Goal: Information Seeking & Learning: Learn about a topic

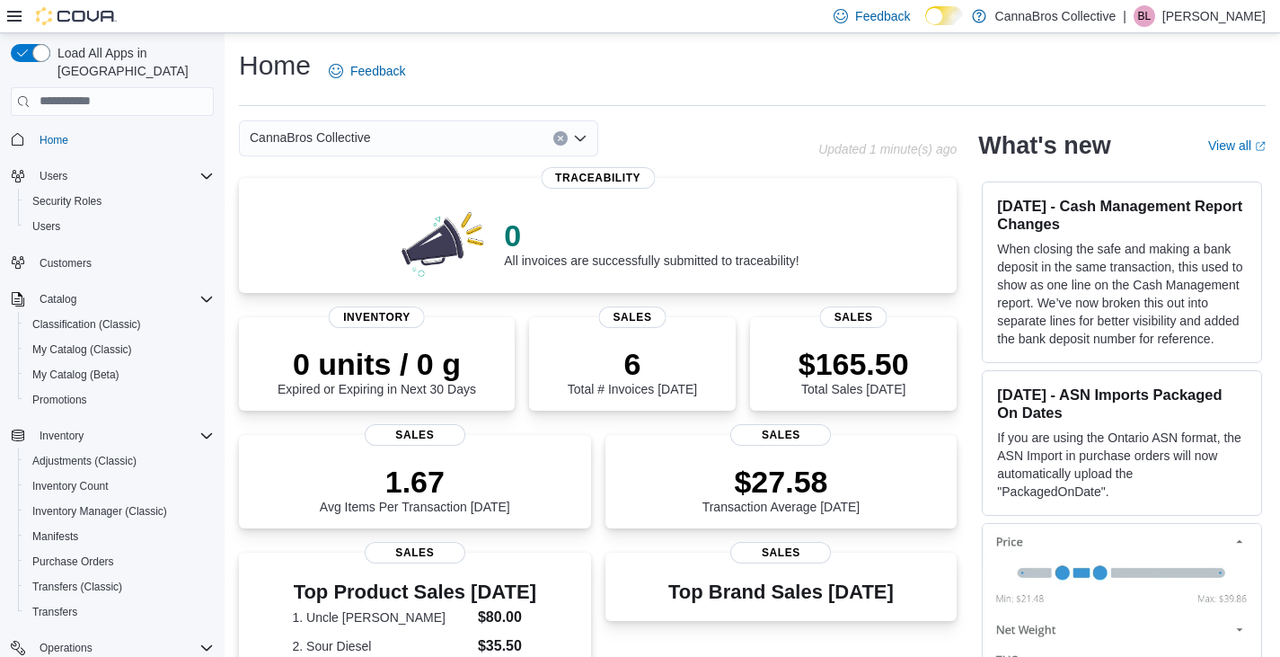
drag, startPoint x: 0, startPoint y: 0, endPoint x: 529, endPoint y: 60, distance: 532.5
click at [529, 60] on div "Home Feedback" at bounding box center [752, 71] width 1027 height 47
click at [80, 393] on span "Promotions" at bounding box center [59, 400] width 55 height 14
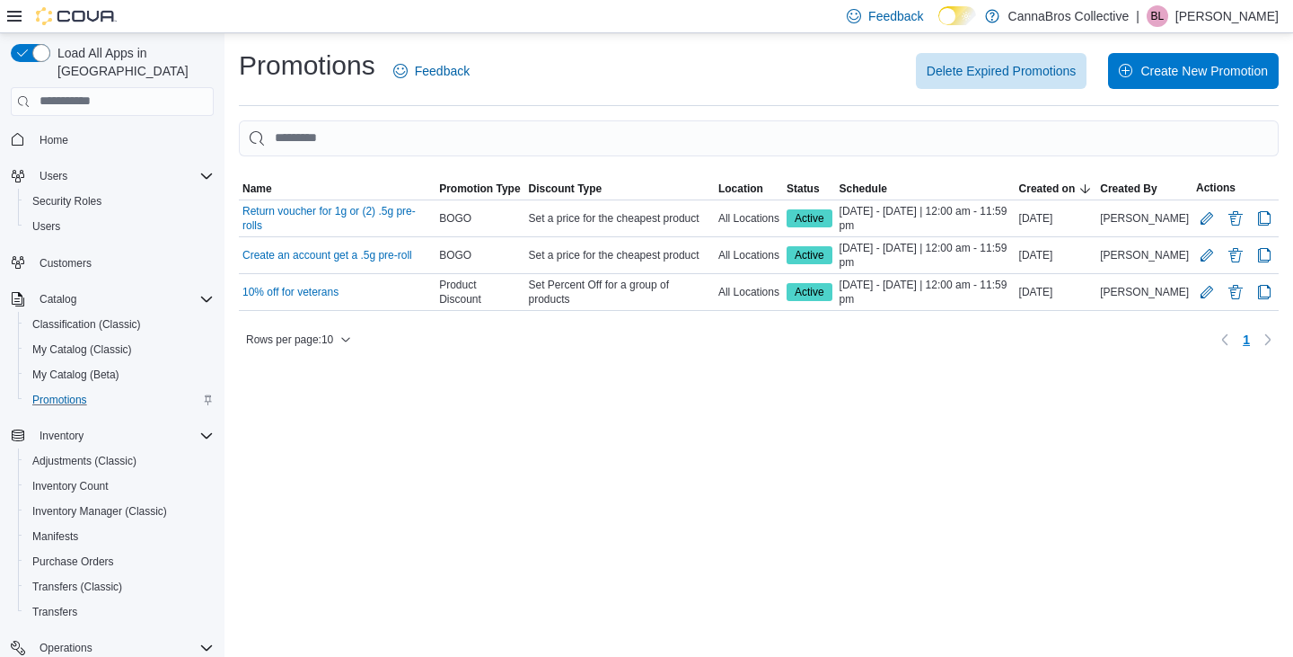
drag, startPoint x: 415, startPoint y: 404, endPoint x: 376, endPoint y: 522, distance: 123.8
click at [376, 522] on div "Promotions Feedback Delete Expired Promotions Create New Promotion Sorting This…" at bounding box center [759, 344] width 1069 height 623
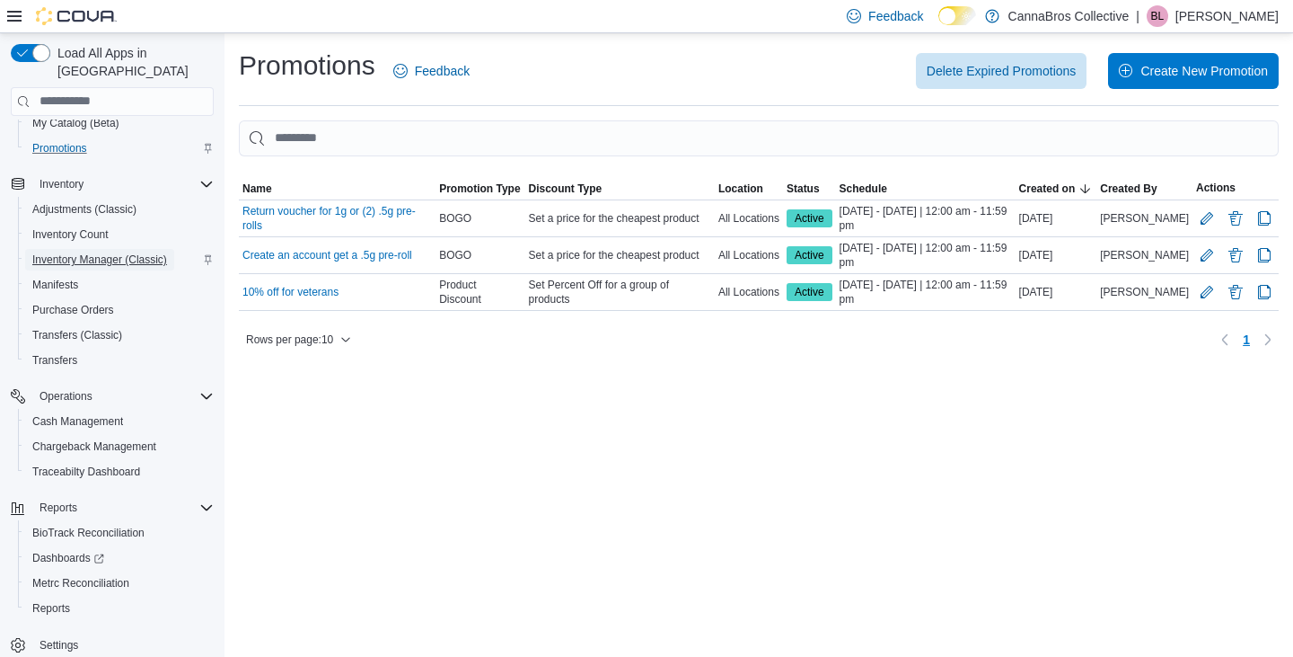
click at [123, 252] on span "Inventory Manager (Classic)" at bounding box center [99, 259] width 135 height 14
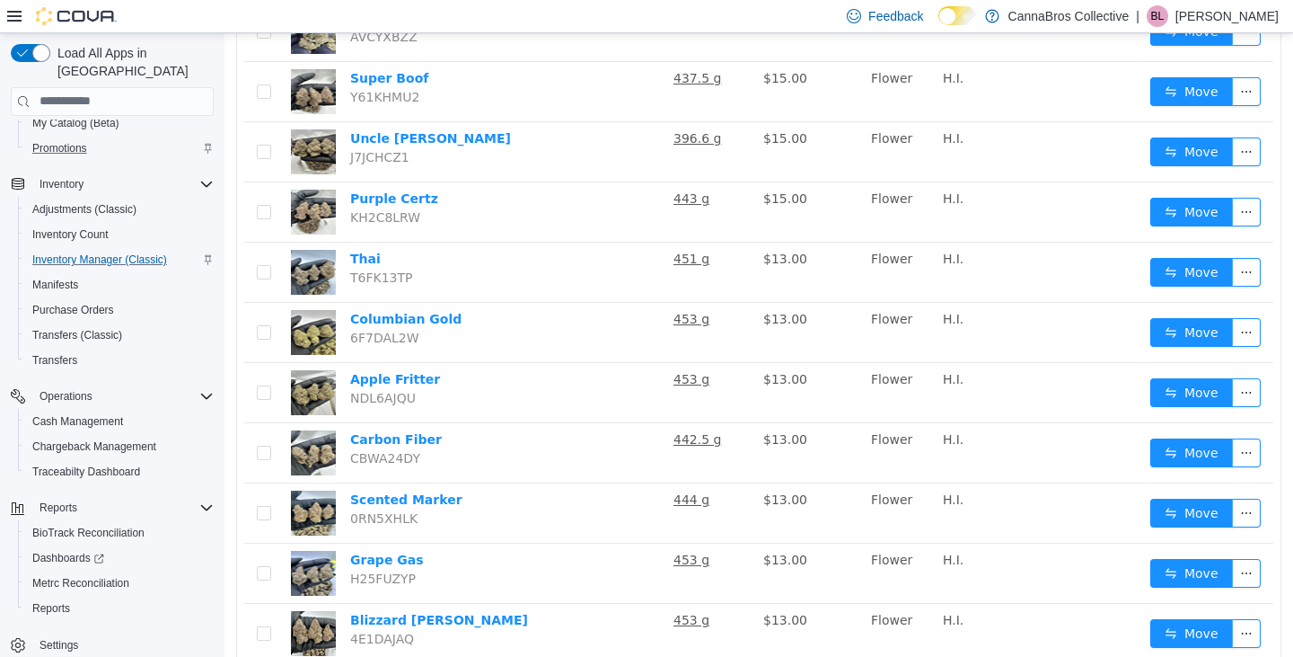
scroll to position [469, 0]
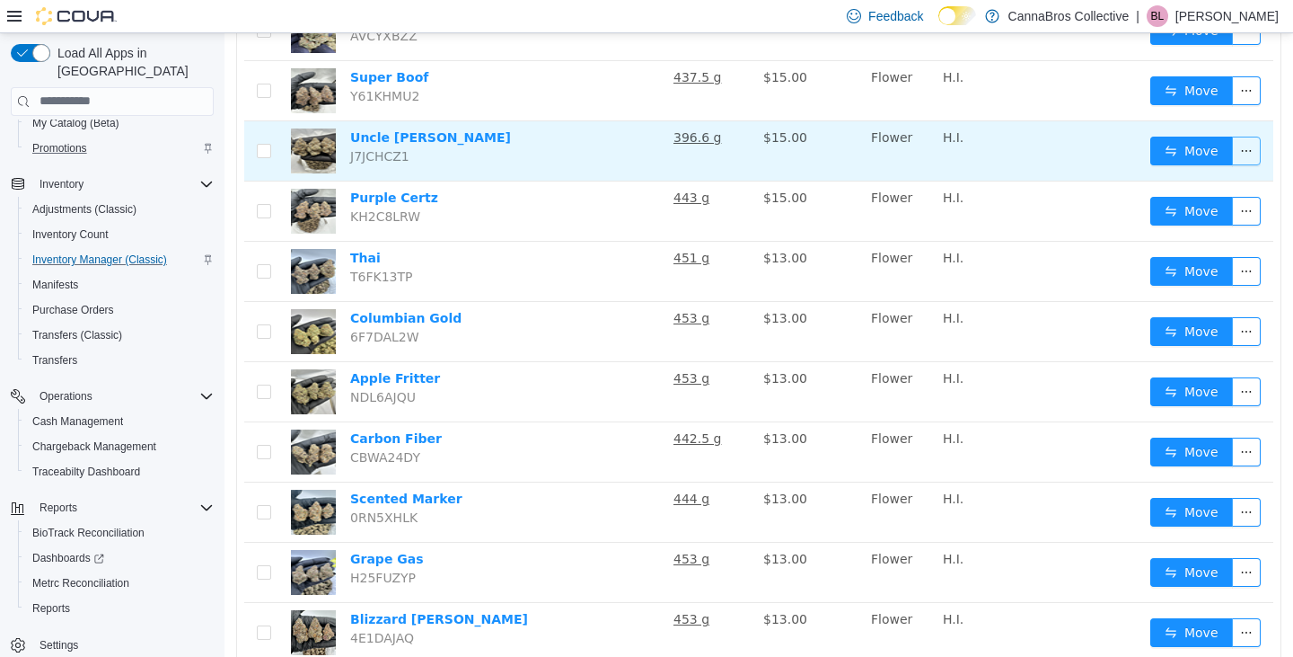
click at [1237, 147] on button "button" at bounding box center [1246, 150] width 29 height 29
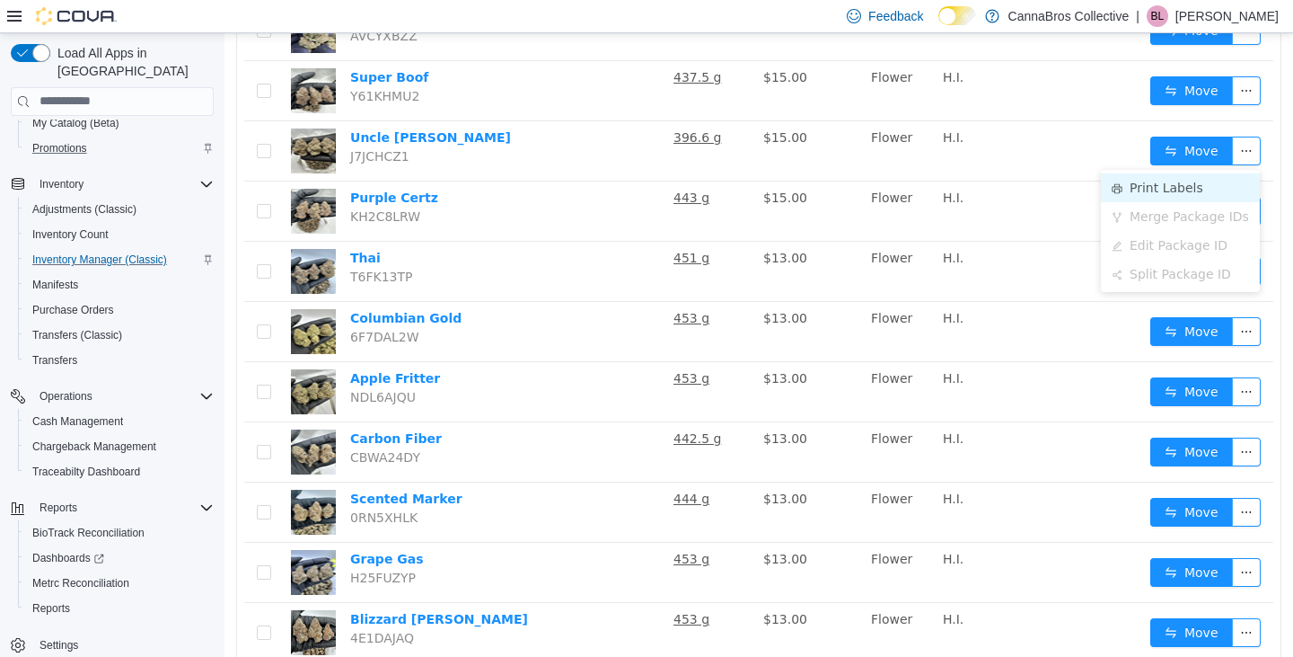
click at [1188, 178] on li "Print Labels" at bounding box center [1180, 186] width 159 height 29
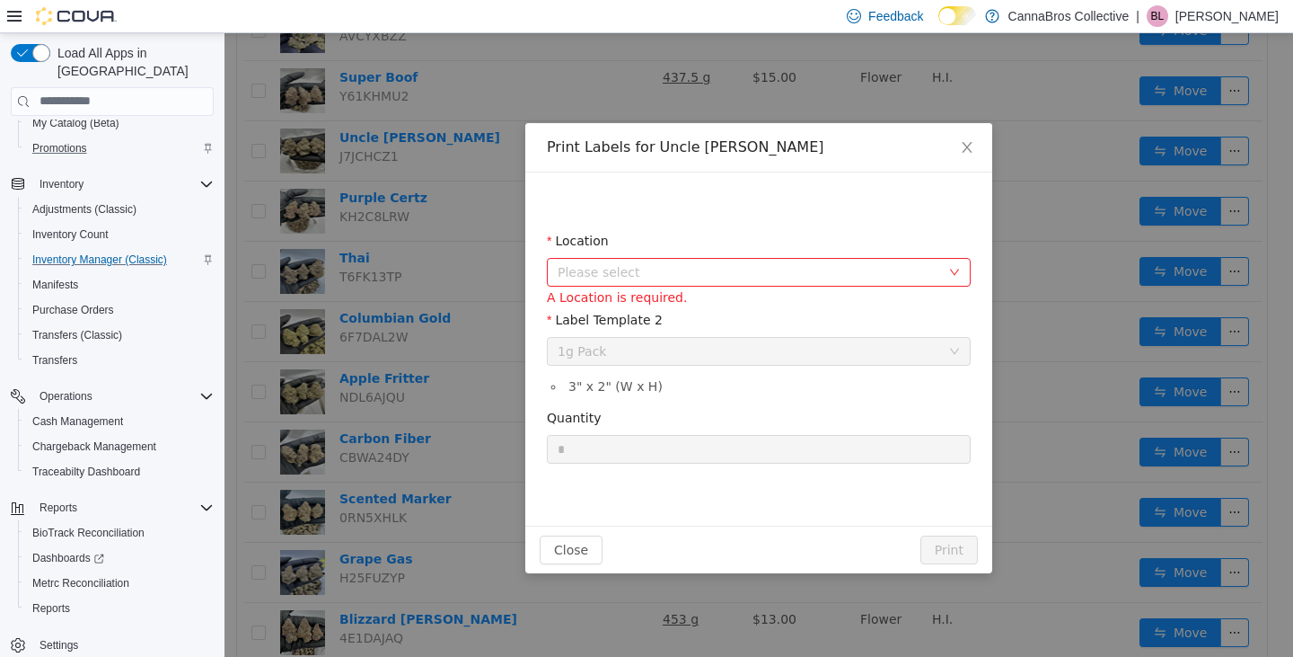
click at [966, 267] on span "Please select" at bounding box center [759, 271] width 424 height 29
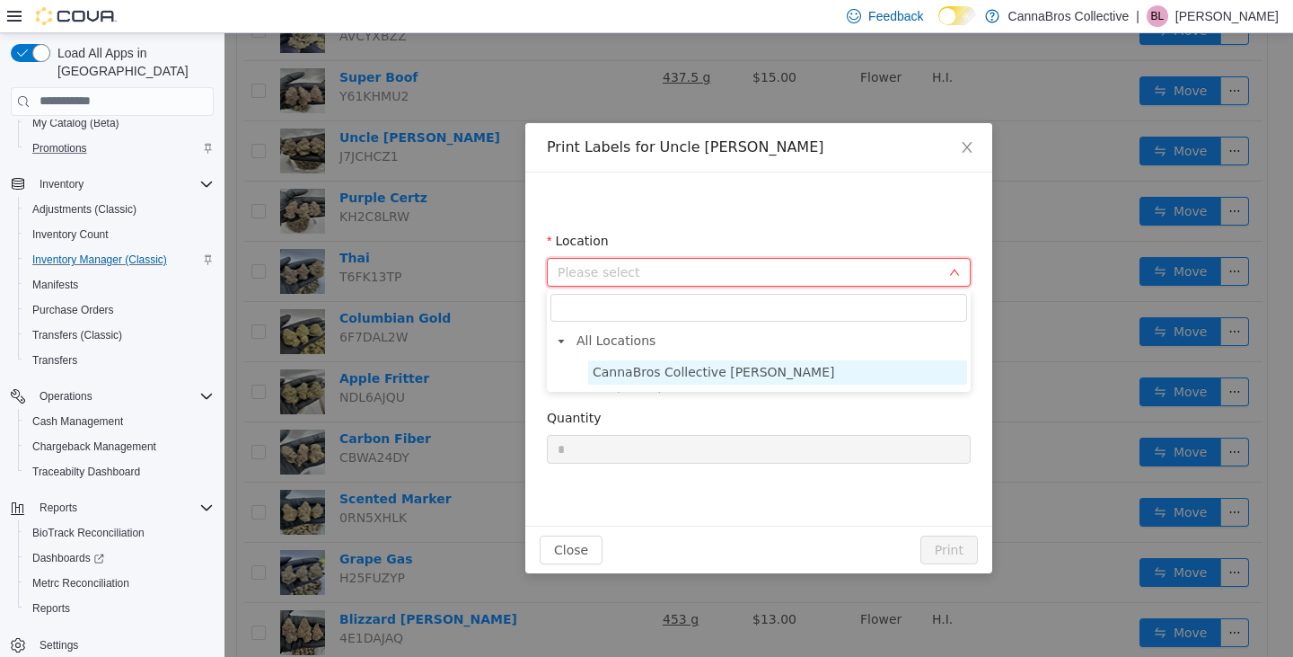
click at [760, 375] on span "CannaBros Collective Wilkes" at bounding box center [777, 371] width 379 height 24
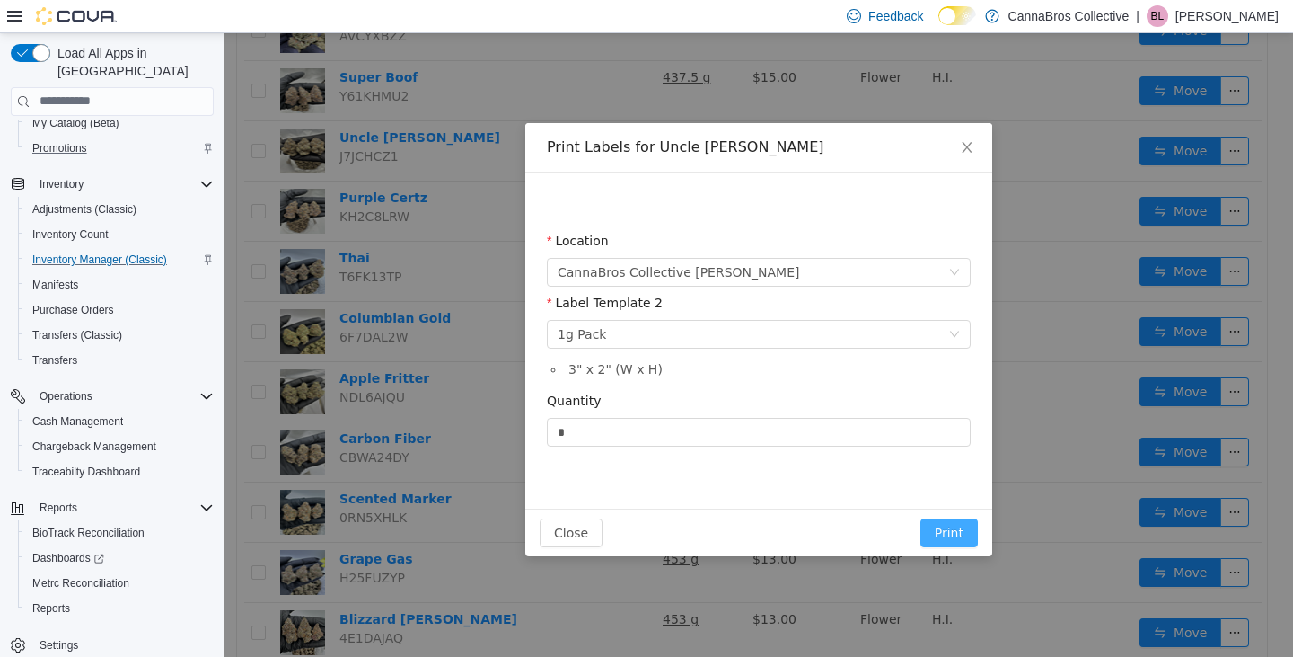
click at [959, 527] on button "Print" at bounding box center [949, 531] width 57 height 29
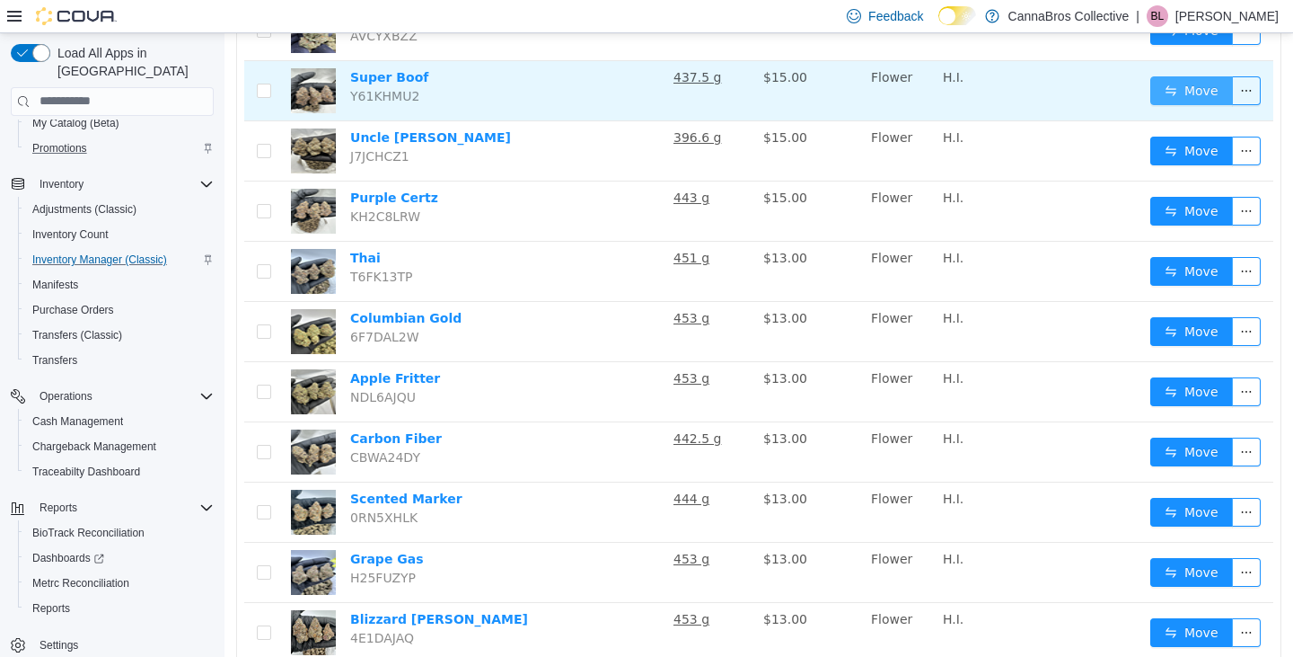
scroll to position [0, 0]
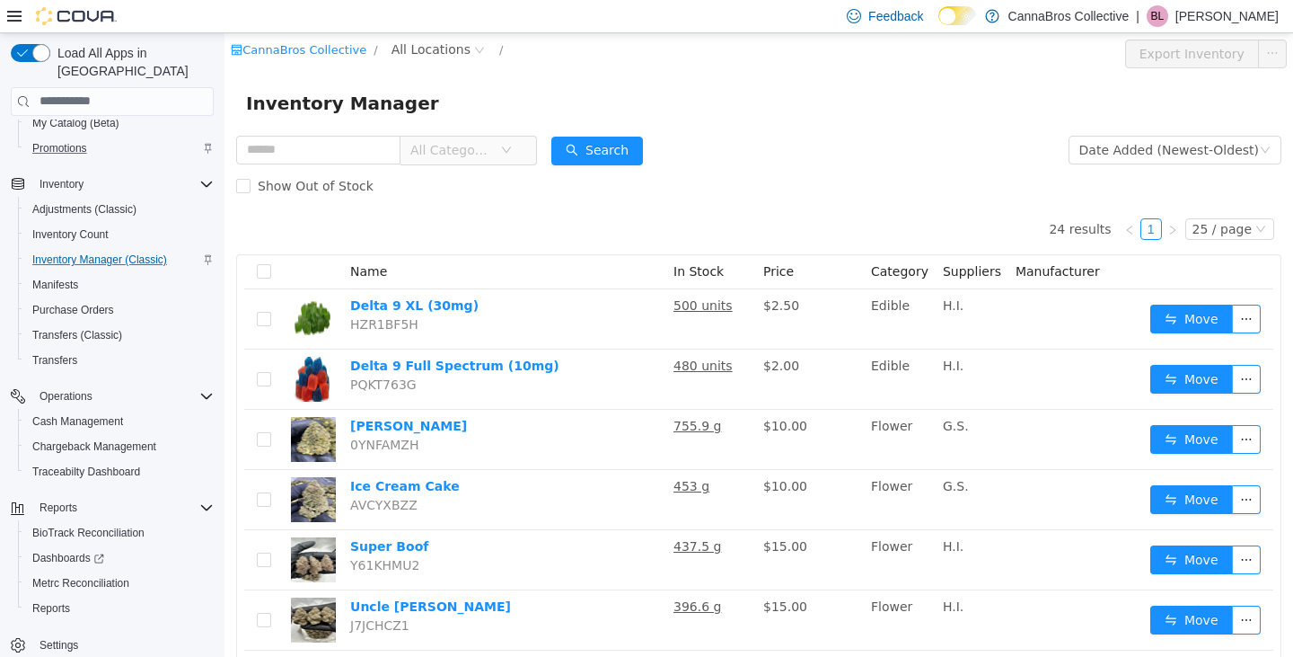
click at [1081, 77] on div "Inventory Manager" at bounding box center [759, 102] width 1069 height 57
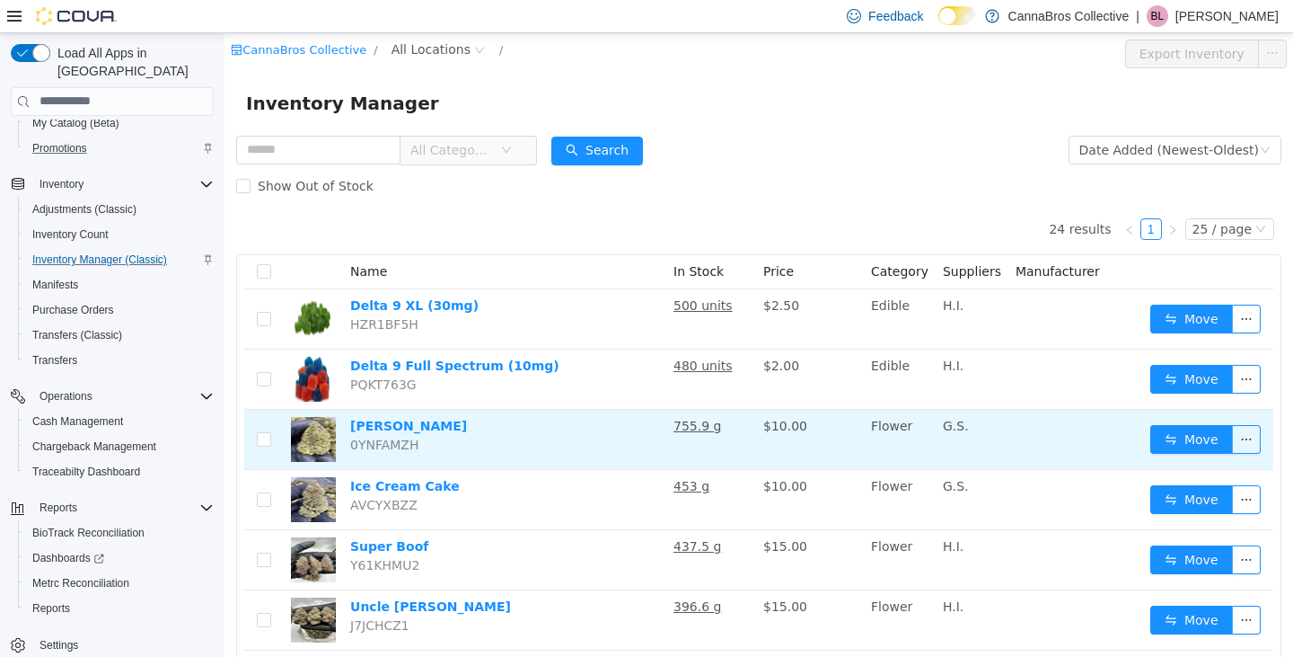
click at [318, 436] on img at bounding box center [313, 438] width 45 height 45
click at [378, 430] on link "[PERSON_NAME]" at bounding box center [408, 425] width 117 height 14
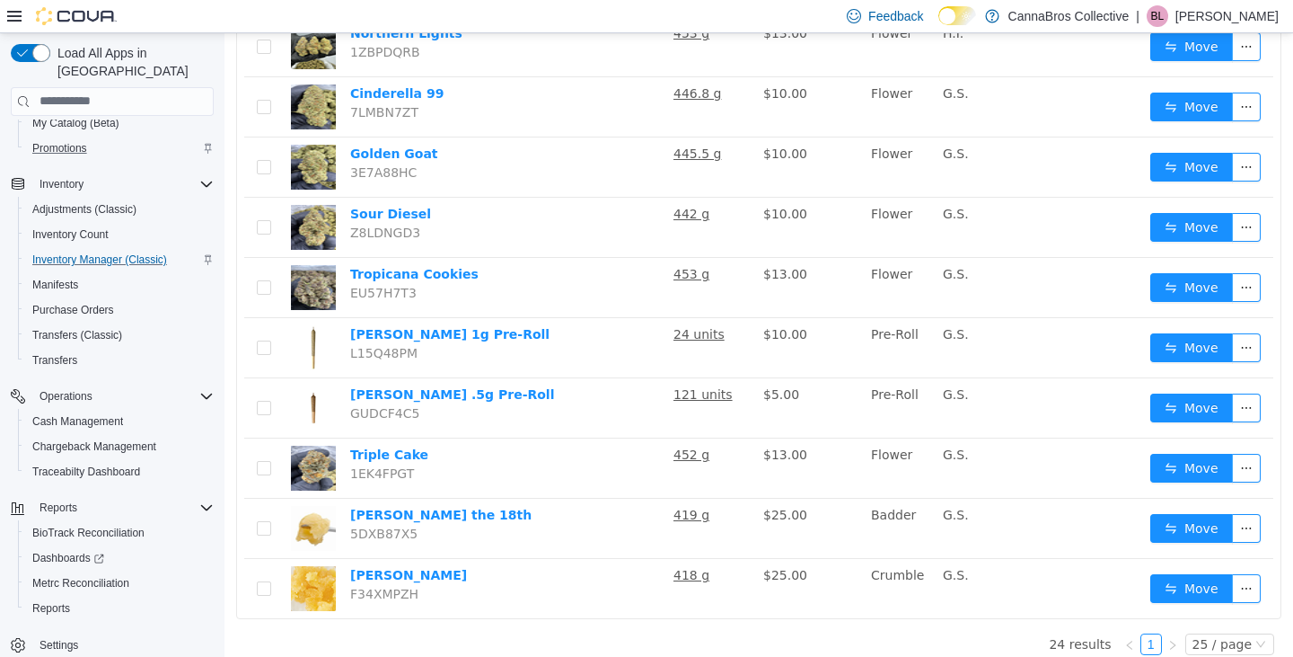
scroll to position [1128, 0]
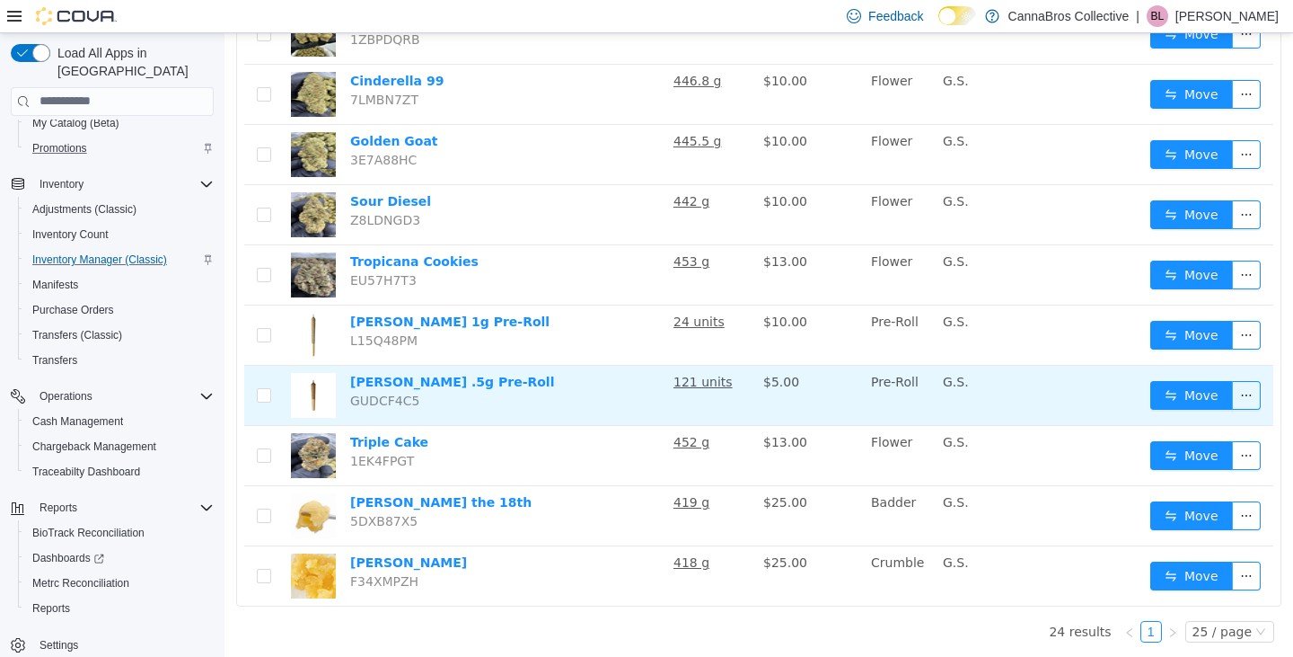
click at [593, 393] on td "Runtz .5g Pre-Roll GUDCF4C5" at bounding box center [504, 395] width 323 height 60
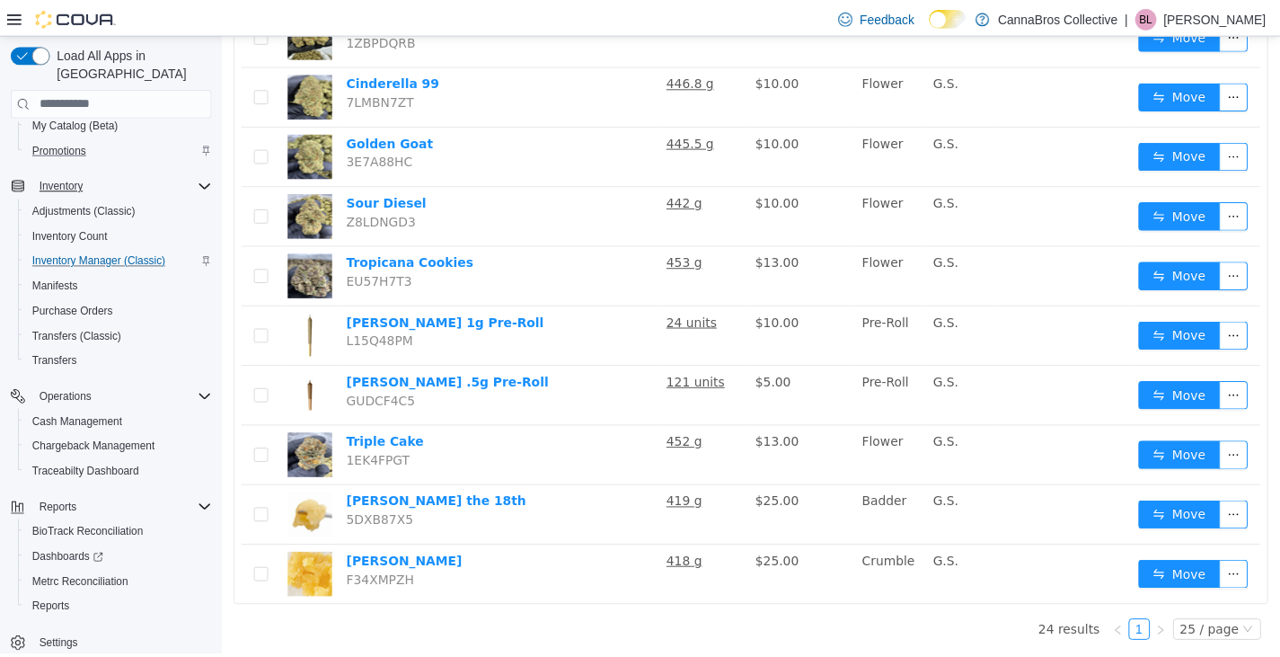
scroll to position [0, 0]
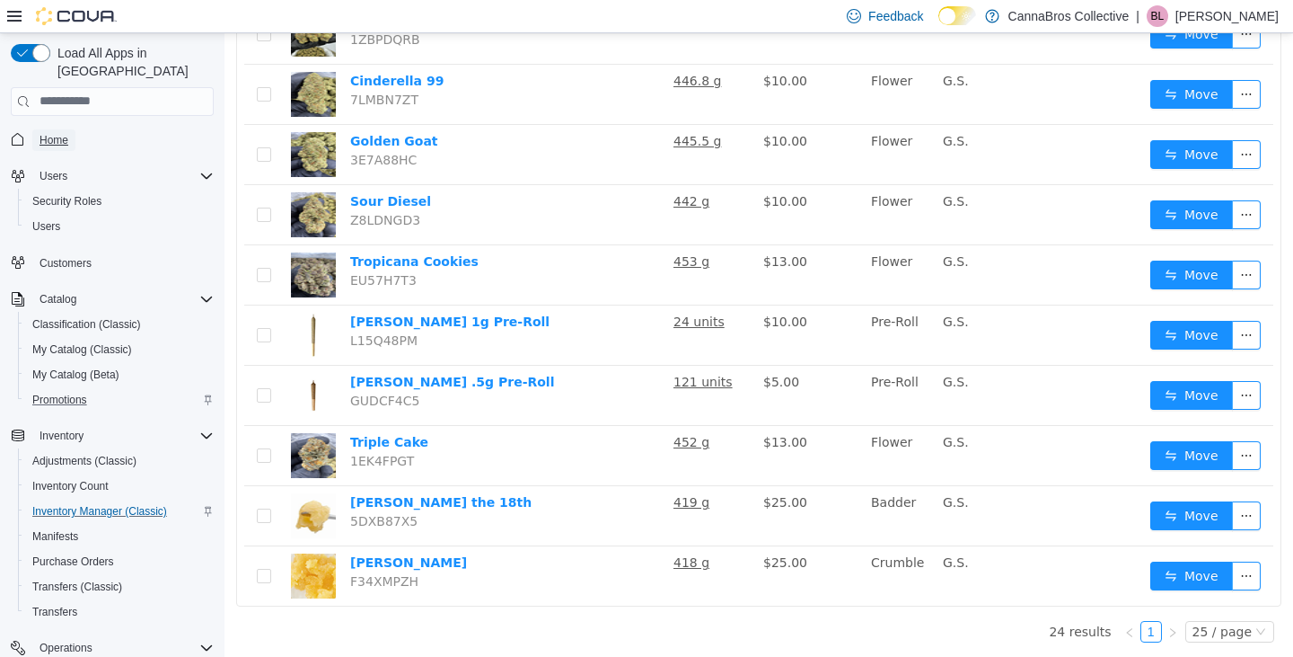
click at [56, 133] on span "Home" at bounding box center [54, 140] width 29 height 14
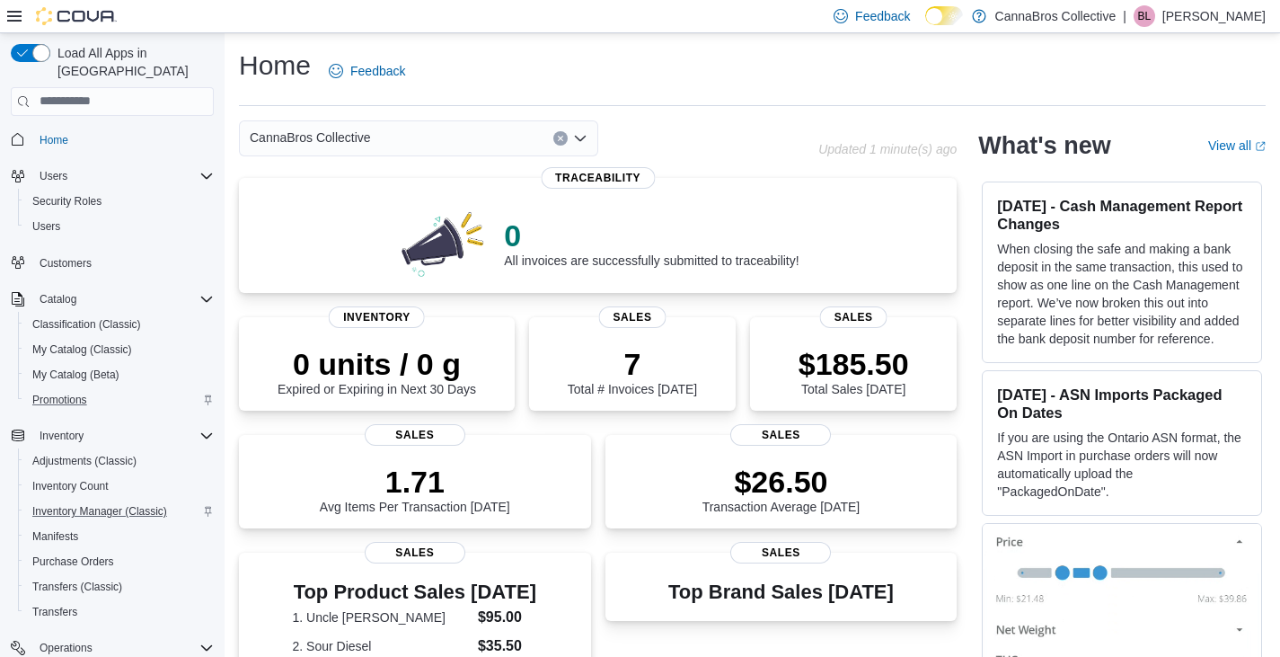
click at [755, 154] on div "CannaBros Collective" at bounding box center [528, 138] width 579 height 36
click at [680, 157] on div "CannaBros Collective Updated 1 minute(s) ago 0 All invoices are successfully su…" at bounding box center [598, 634] width 718 height 1028
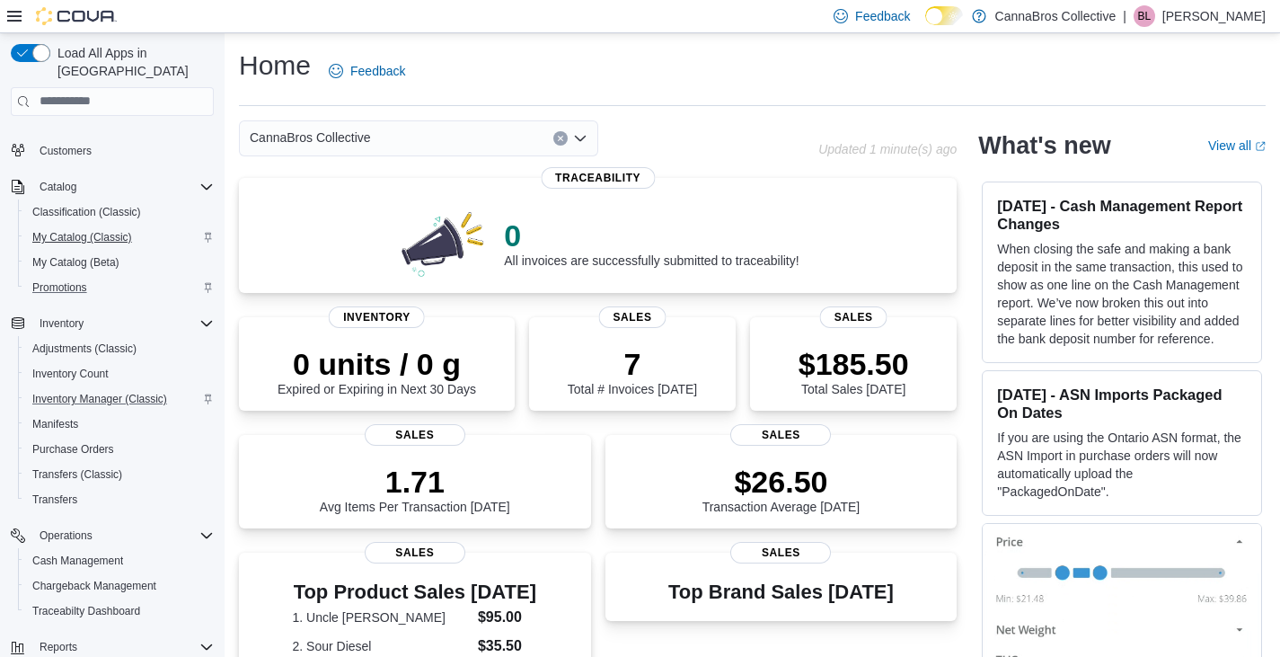
scroll to position [252, 0]
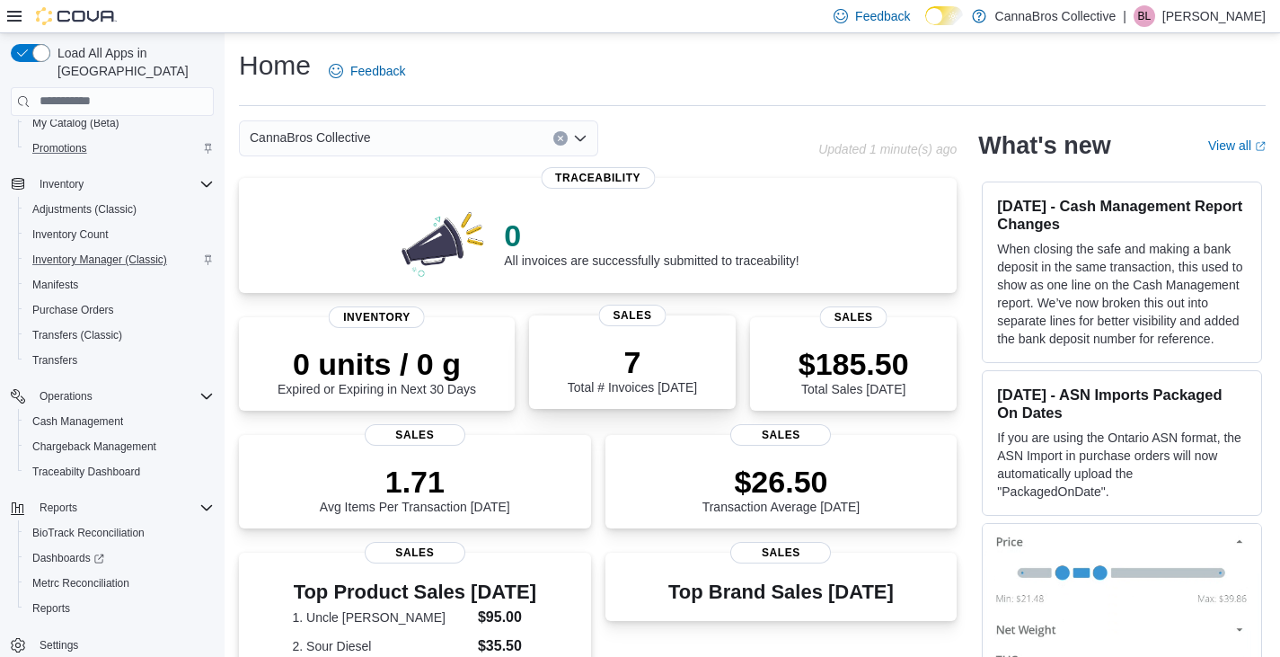
click at [562, 384] on div "7 Total # Invoices Today" at bounding box center [632, 365] width 178 height 57
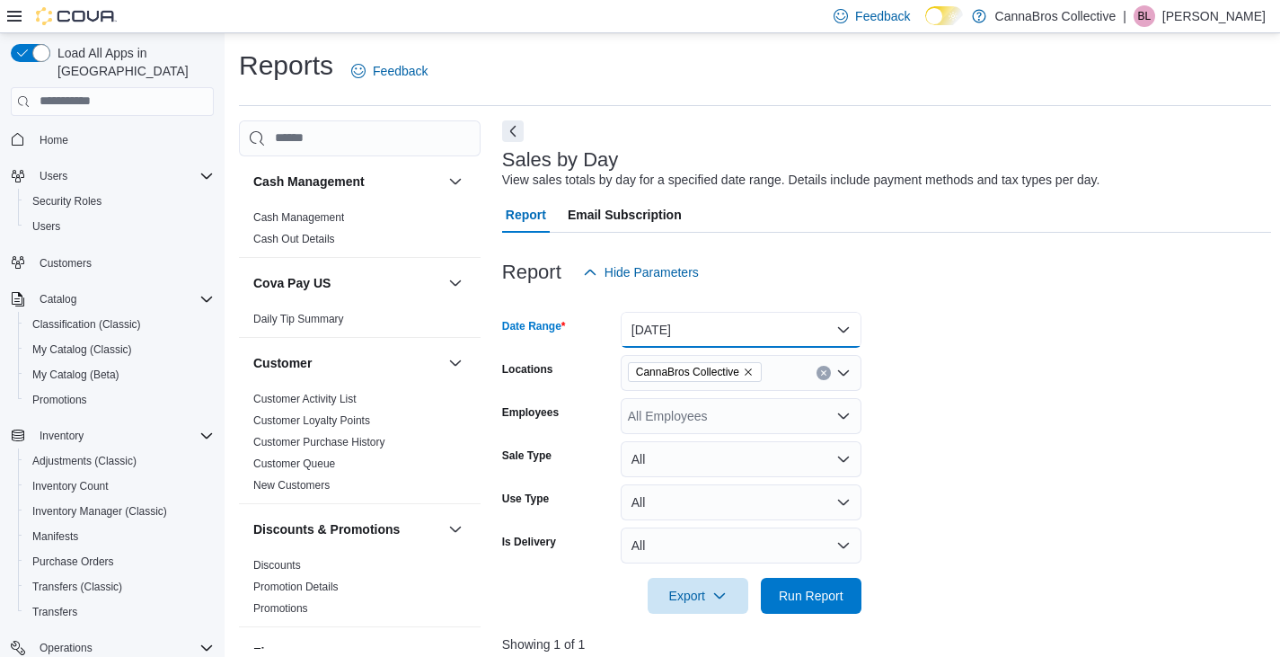
click at [684, 335] on button "[DATE]" at bounding box center [741, 330] width 241 height 36
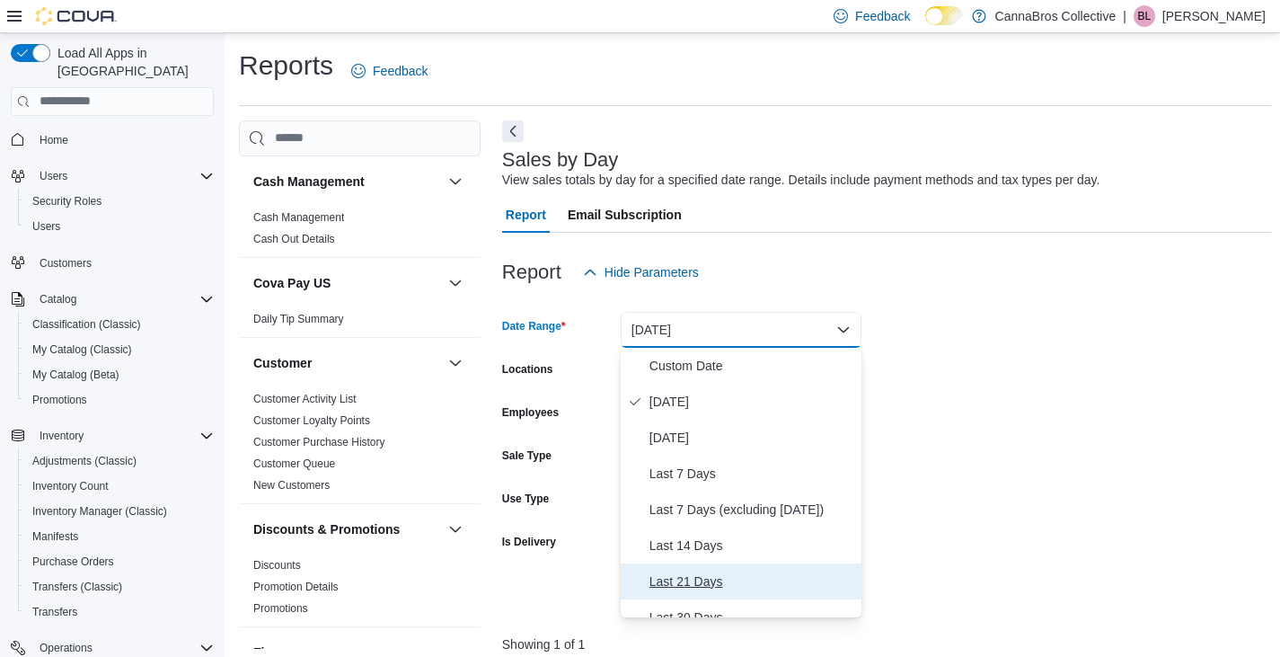
click at [709, 574] on span "Last 21 Days" at bounding box center [751, 581] width 205 height 22
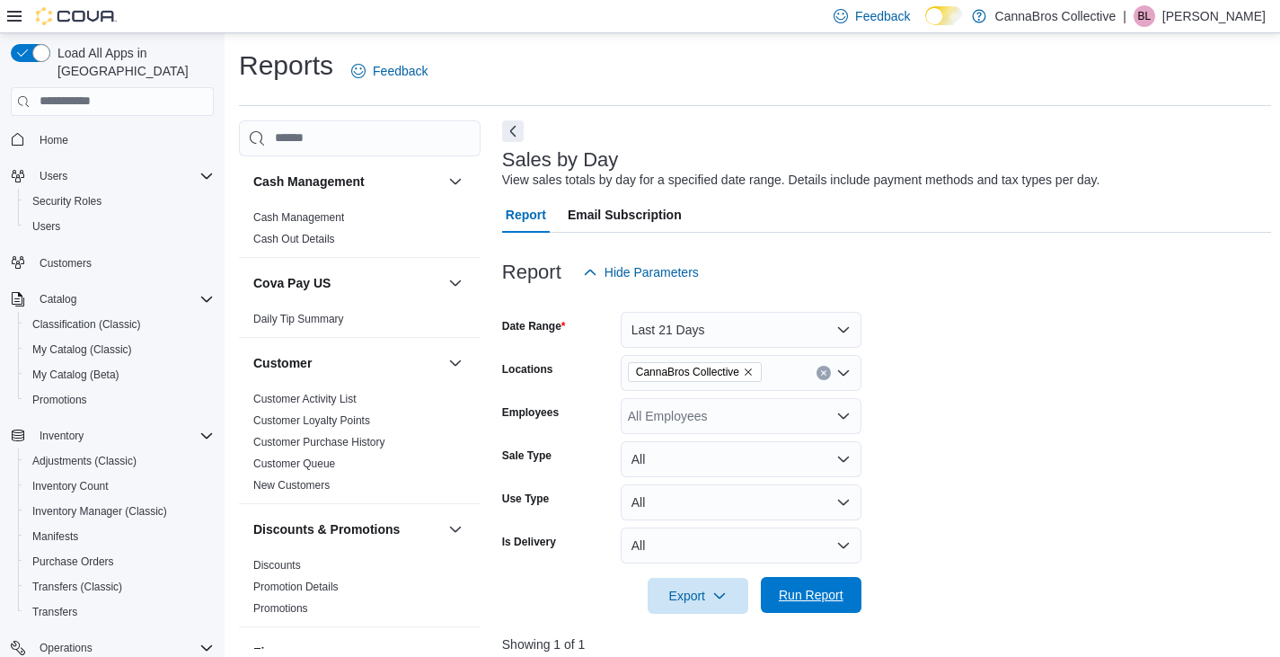
click at [829, 590] on span "Run Report" at bounding box center [811, 595] width 65 height 18
click at [60, 133] on span "Home" at bounding box center [54, 140] width 29 height 14
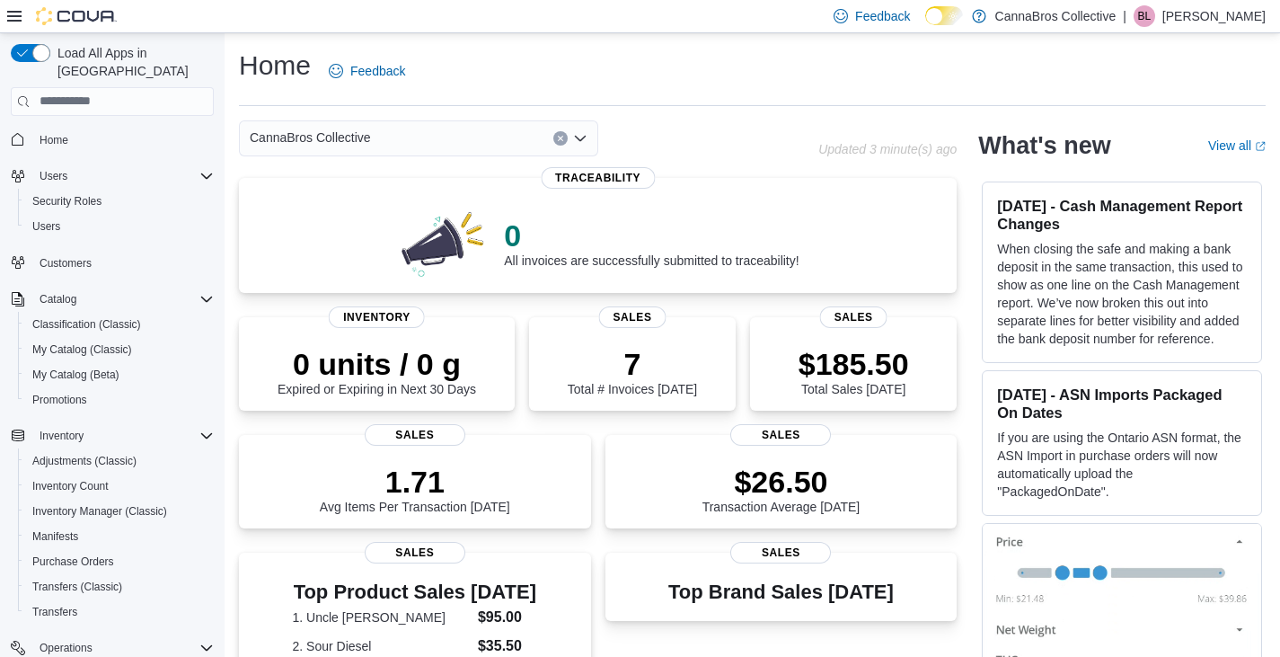
click at [658, 132] on div "CannaBros Collective" at bounding box center [528, 138] width 579 height 36
click at [140, 504] on span "Inventory Manager (Classic)" at bounding box center [99, 511] width 135 height 14
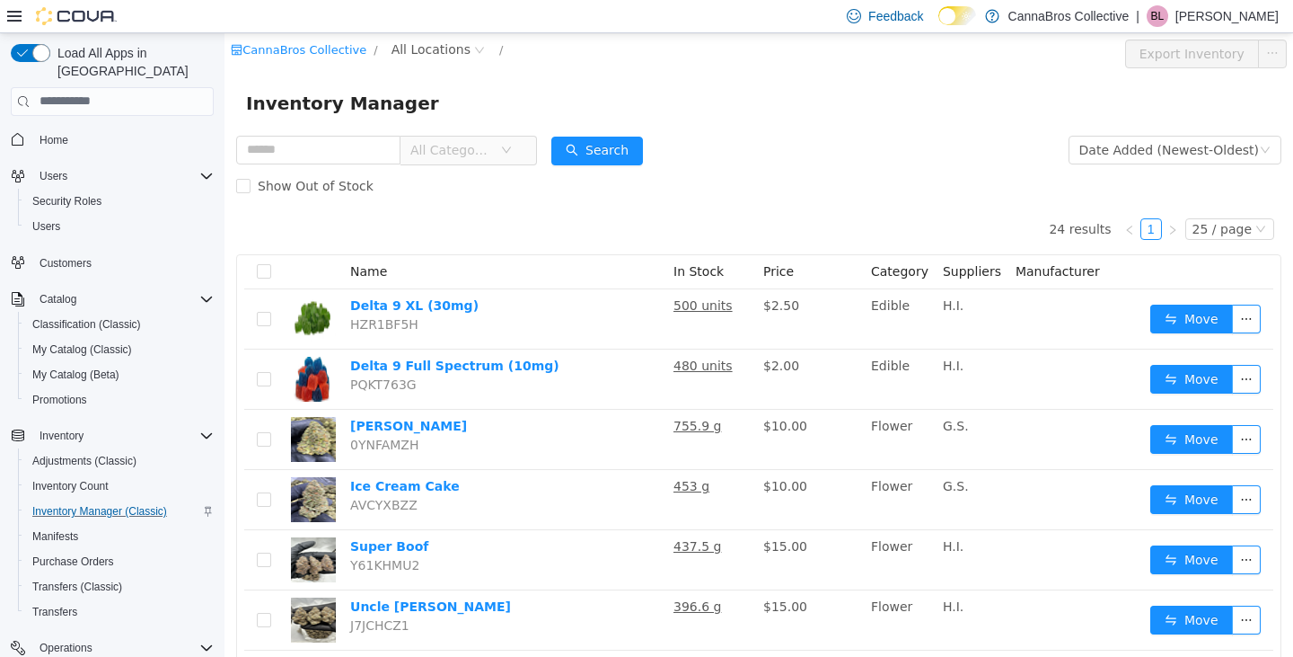
click at [844, 178] on div "Show Out of Stock" at bounding box center [759, 185] width 1046 height 36
click at [649, 194] on div "Show Out of Stock" at bounding box center [759, 185] width 1046 height 36
click at [568, 102] on div "Inventory Manager" at bounding box center [759, 102] width 1026 height 29
click at [648, 99] on div "Inventory Manager" at bounding box center [759, 102] width 1026 height 29
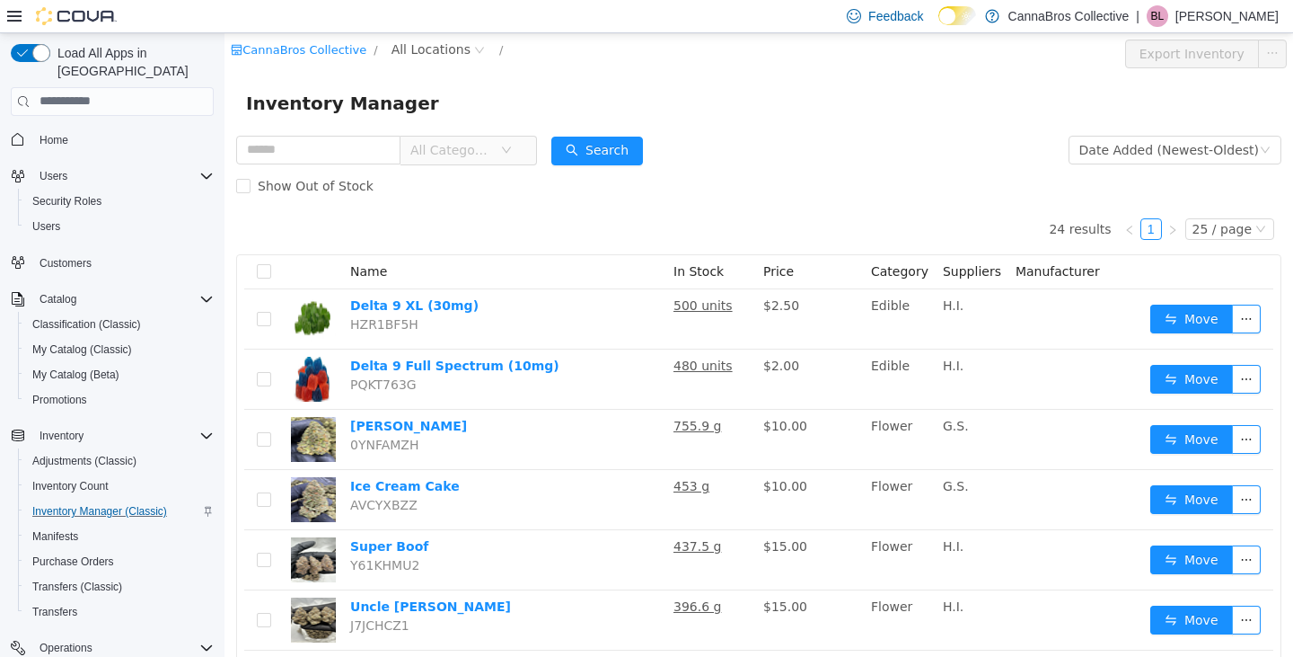
click at [648, 99] on div "Inventory Manager" at bounding box center [759, 102] width 1026 height 29
click at [74, 256] on span "Customers" at bounding box center [66, 263] width 52 height 14
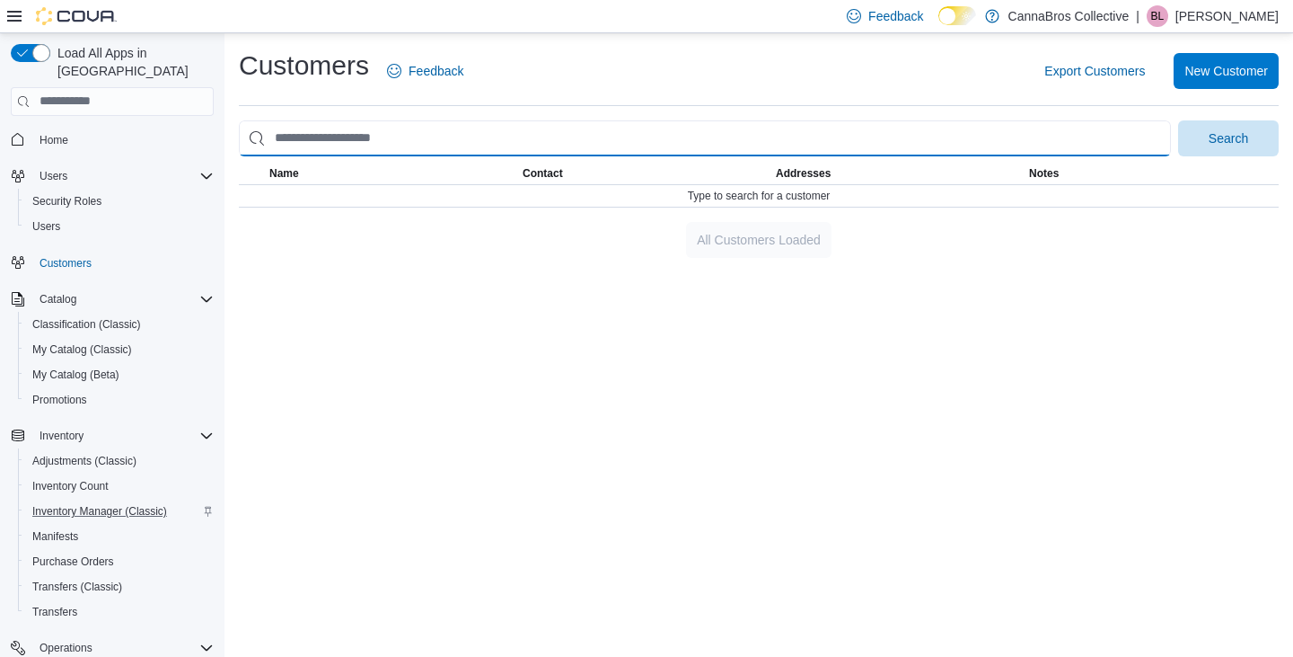
click at [371, 147] on input "search" at bounding box center [705, 138] width 932 height 36
click at [1179, 120] on button "Search" at bounding box center [1229, 138] width 101 height 36
type input "*"
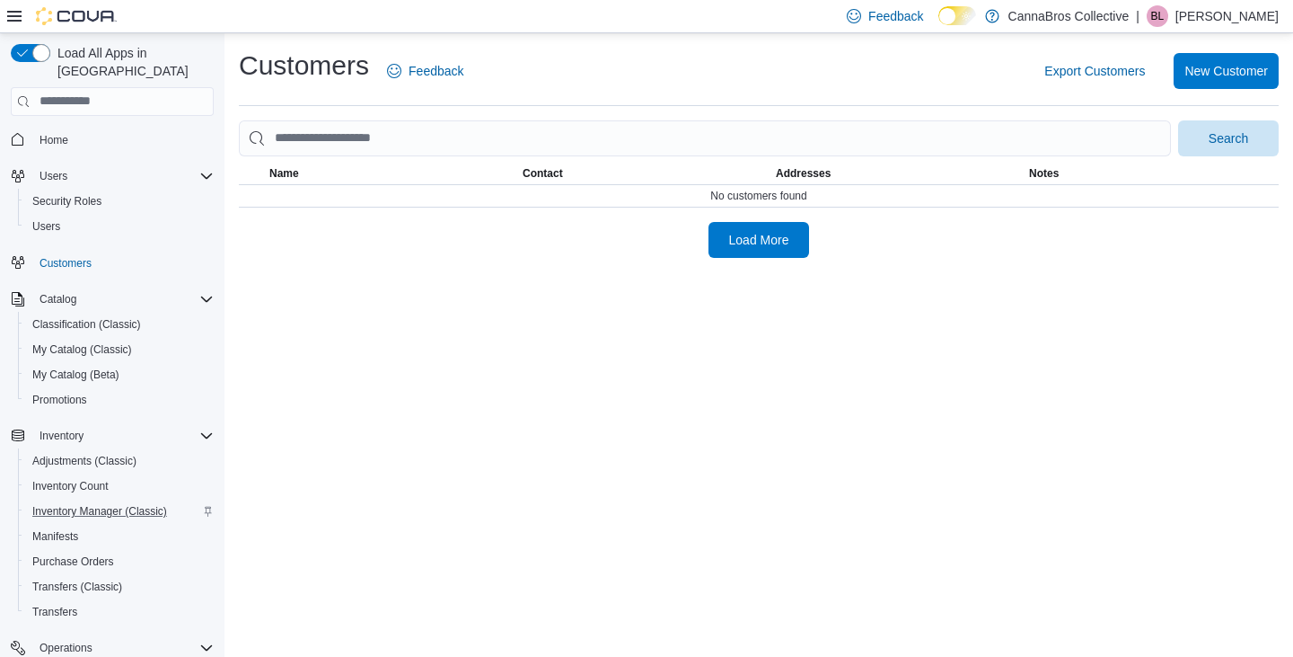
click at [278, 312] on div "Customers Feedback Export Customers New Customer Search This table contains 0 r…" at bounding box center [759, 344] width 1069 height 623
click at [38, 129] on link "Home" at bounding box center [53, 140] width 43 height 22
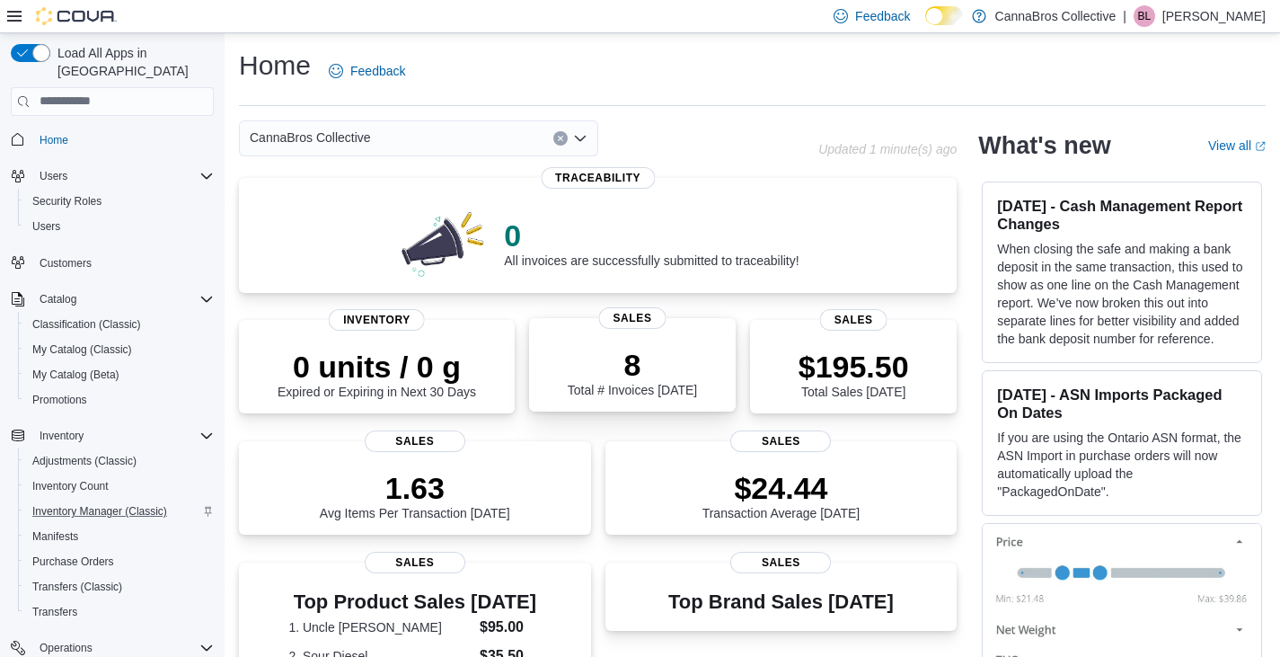
click at [685, 355] on p "8" at bounding box center [632, 365] width 129 height 36
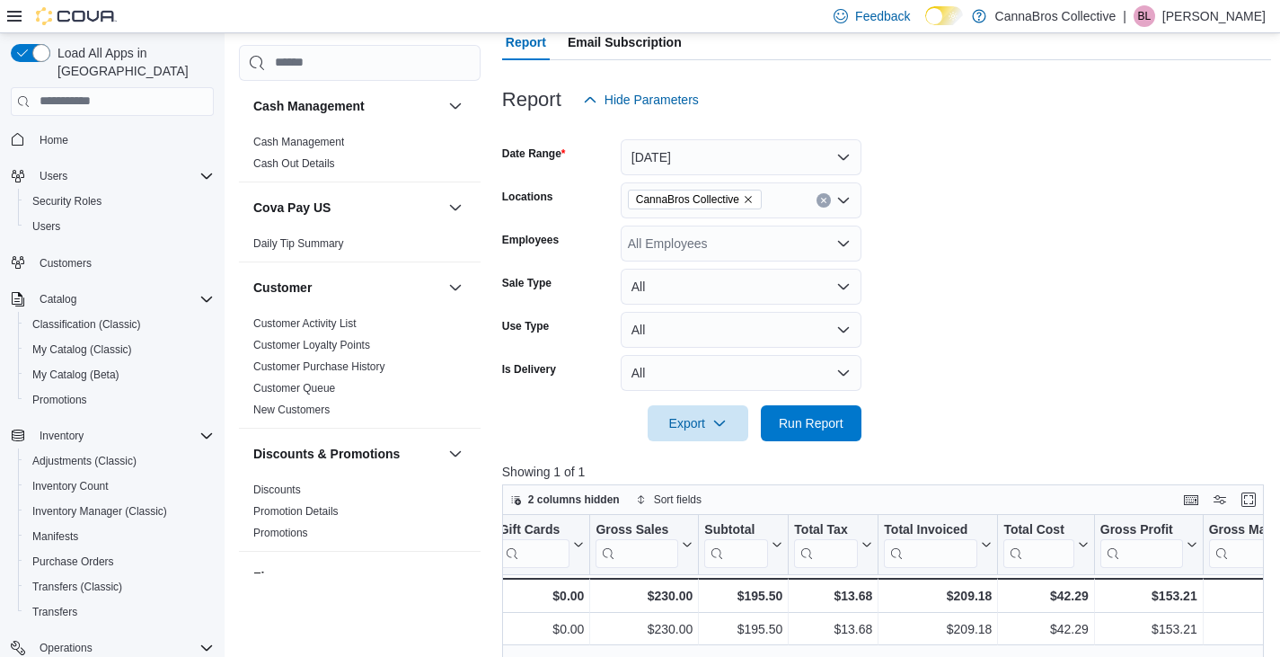
scroll to position [167, 0]
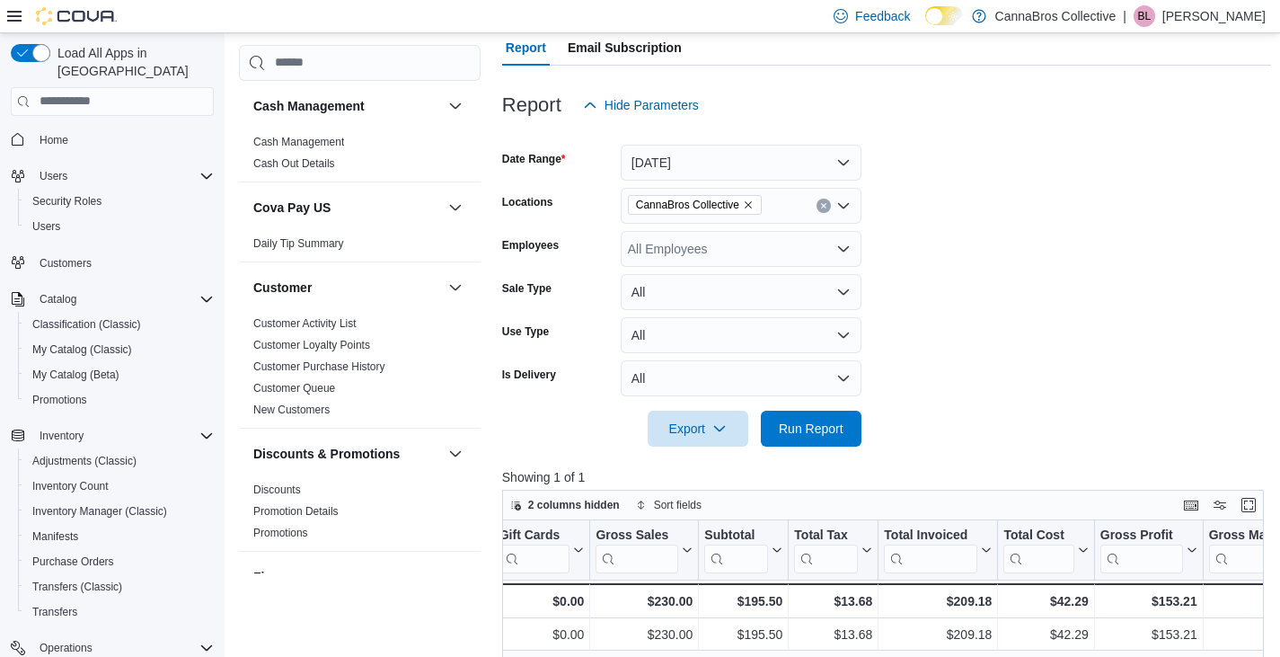
click at [973, 276] on form "Date Range [DATE] Locations CannaBros Collective Employees All Employees Sale T…" at bounding box center [887, 284] width 770 height 323
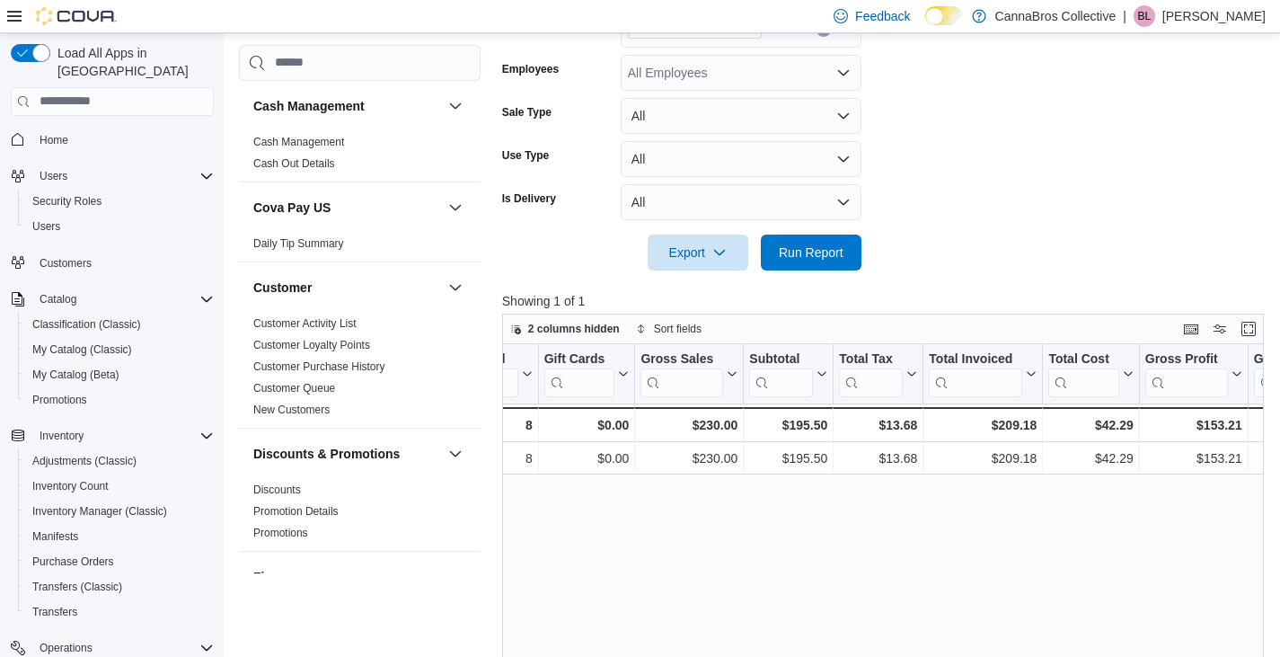
scroll to position [0, 0]
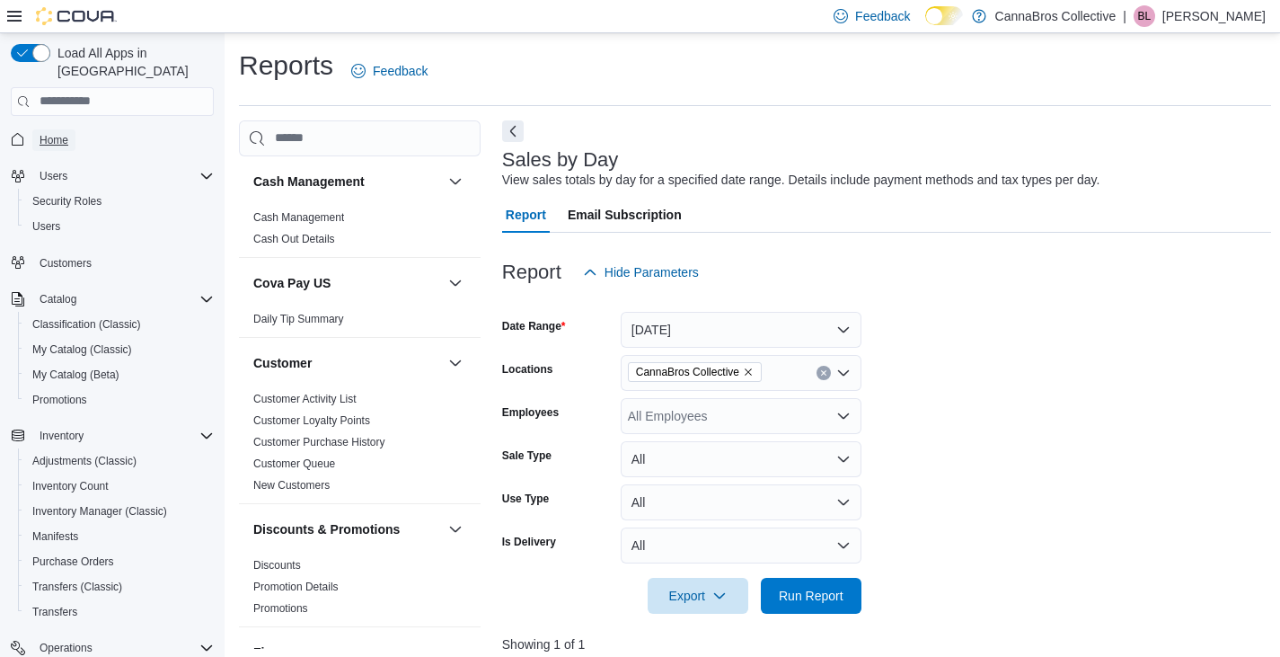
click at [57, 129] on span "Home" at bounding box center [54, 140] width 29 height 22
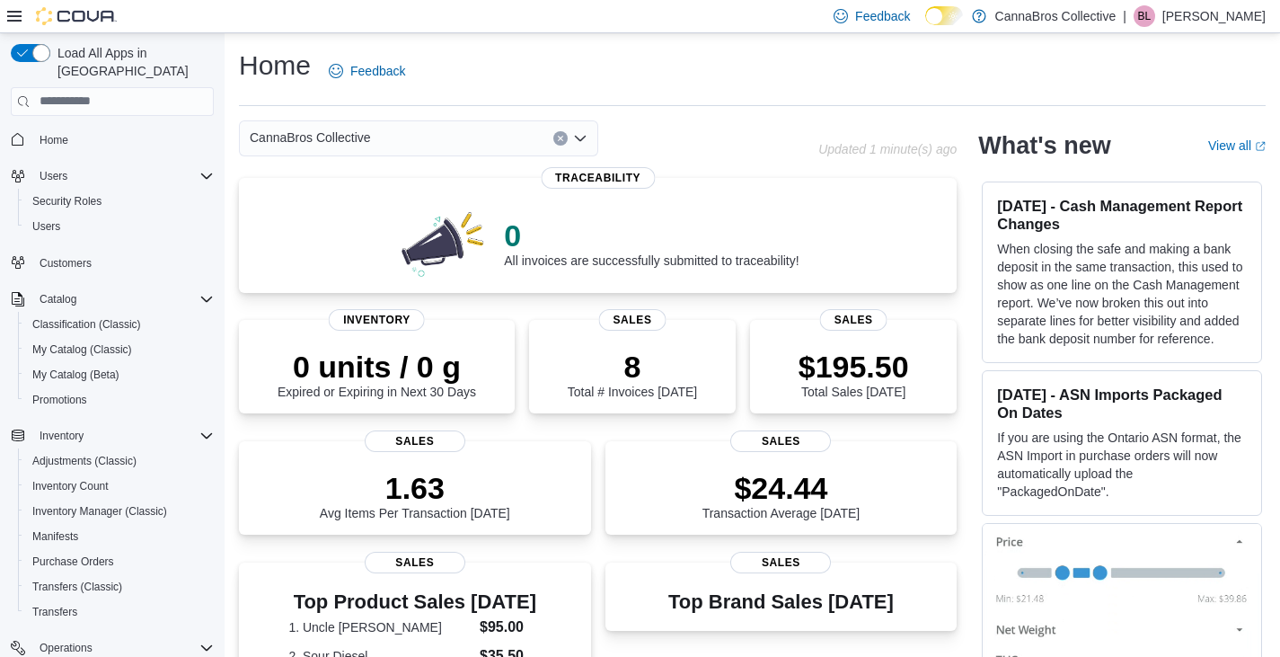
click at [667, 146] on div "CannaBros Collective" at bounding box center [528, 138] width 579 height 36
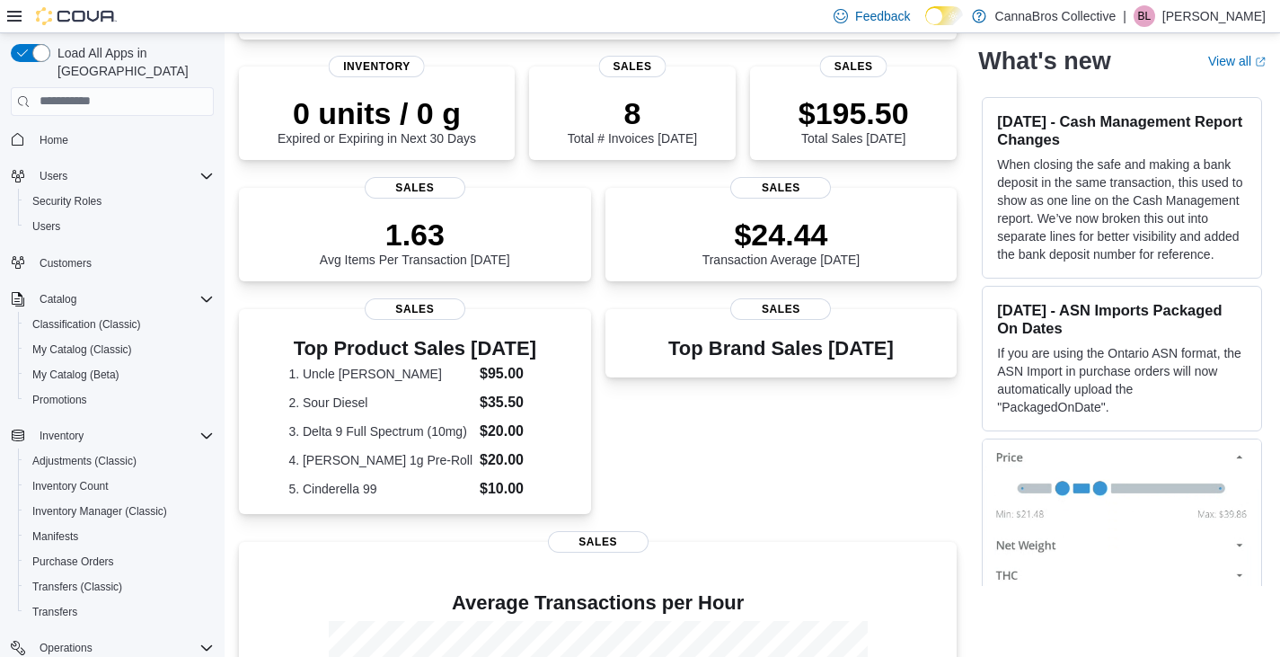
scroll to position [250, 0]
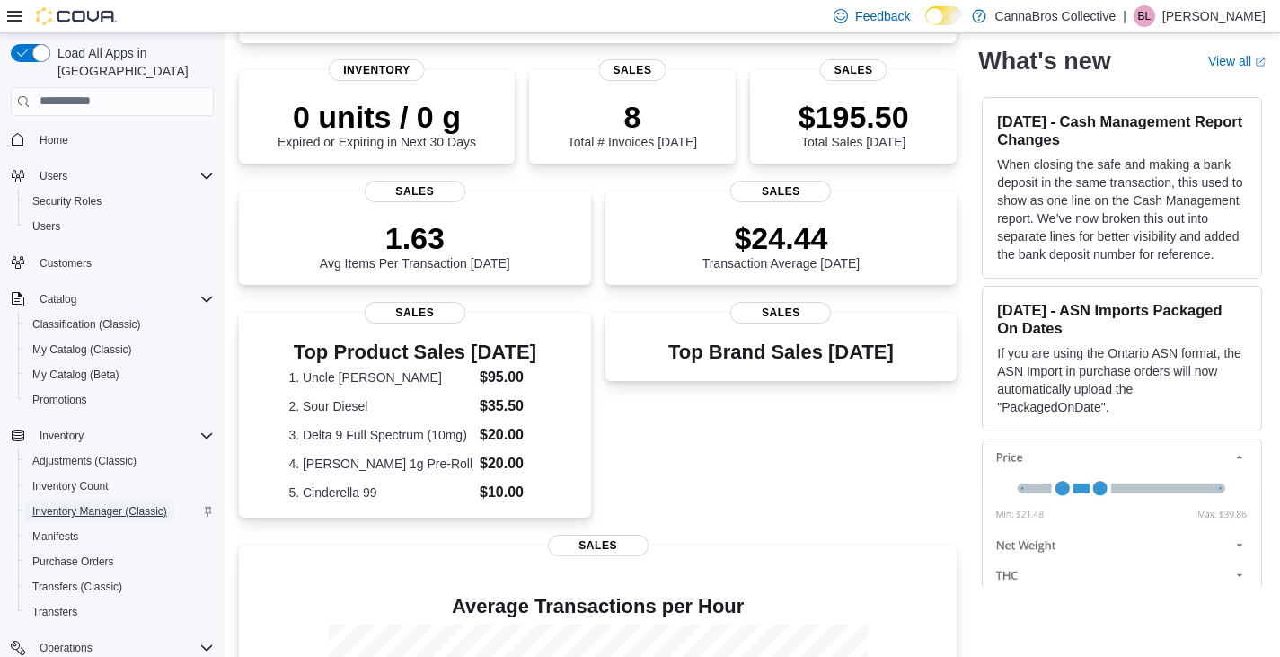
click at [103, 500] on span "Inventory Manager (Classic)" at bounding box center [99, 511] width 135 height 22
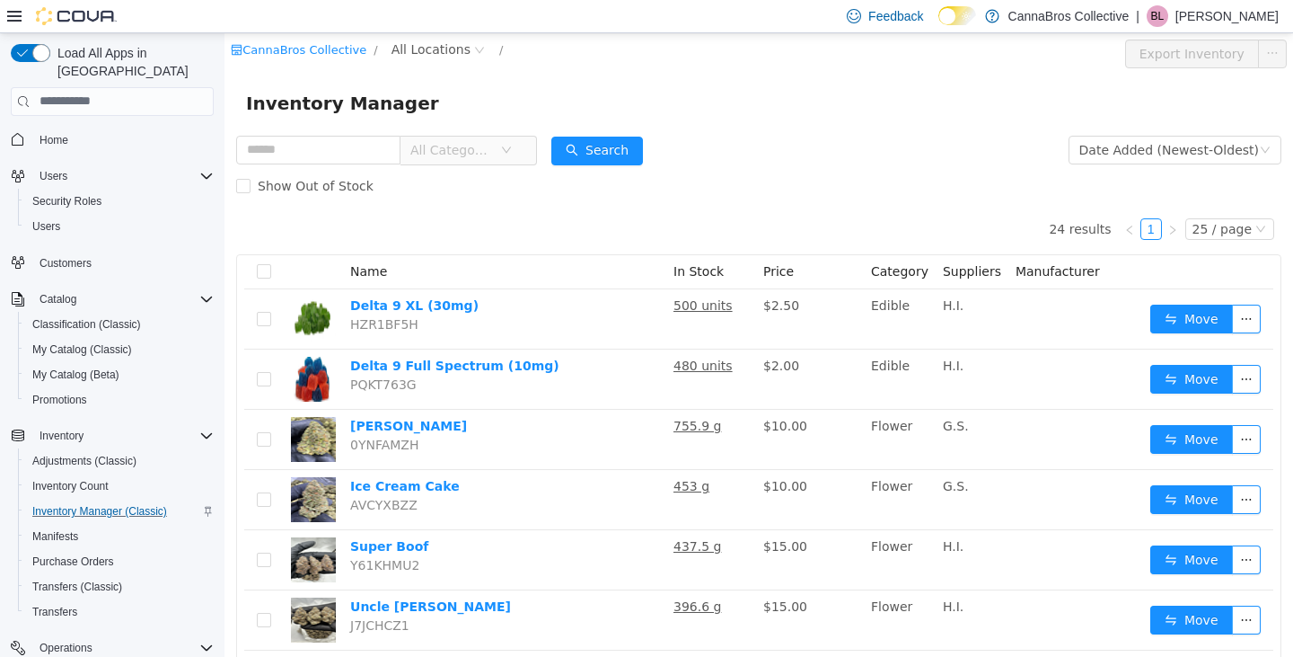
click at [844, 178] on div "Show Out of Stock" at bounding box center [759, 185] width 1046 height 36
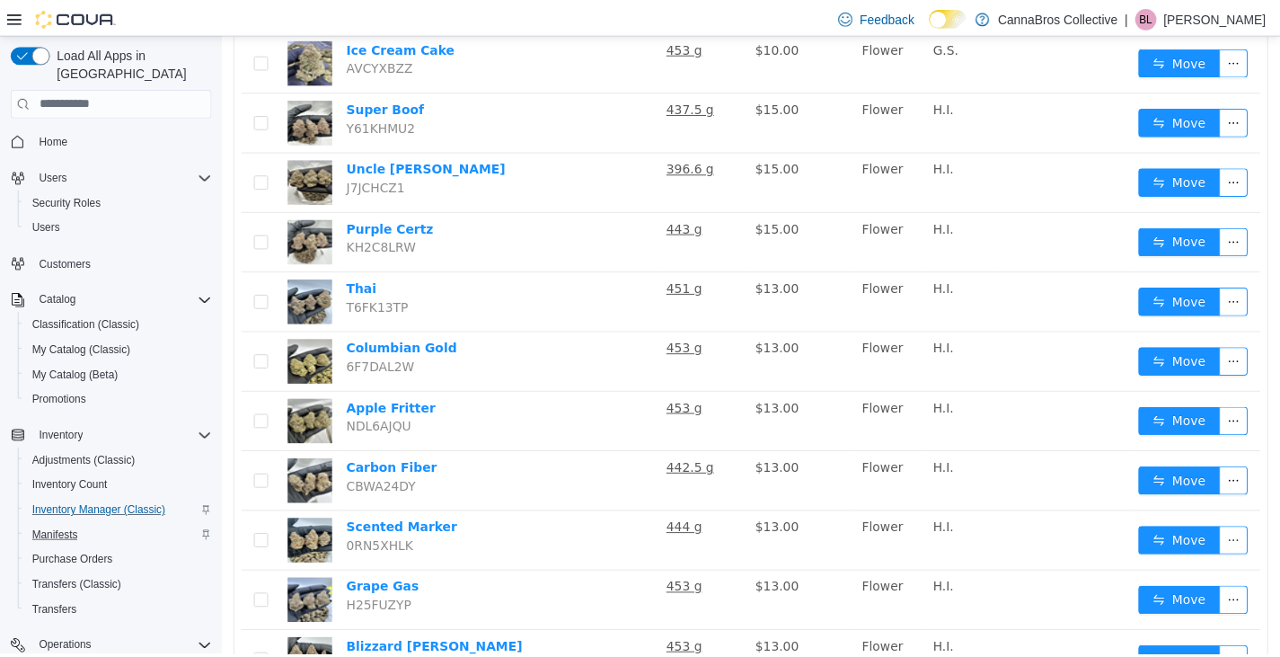
scroll to position [252, 0]
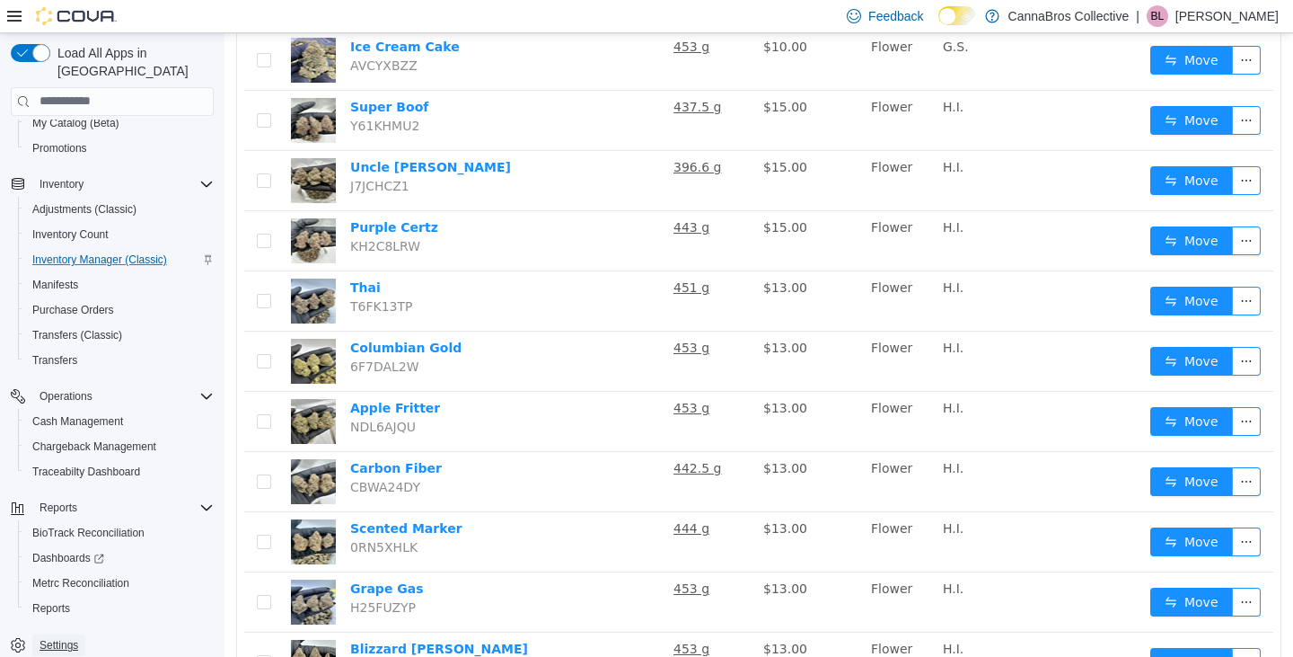
click at [75, 638] on span "Settings" at bounding box center [59, 645] width 39 height 14
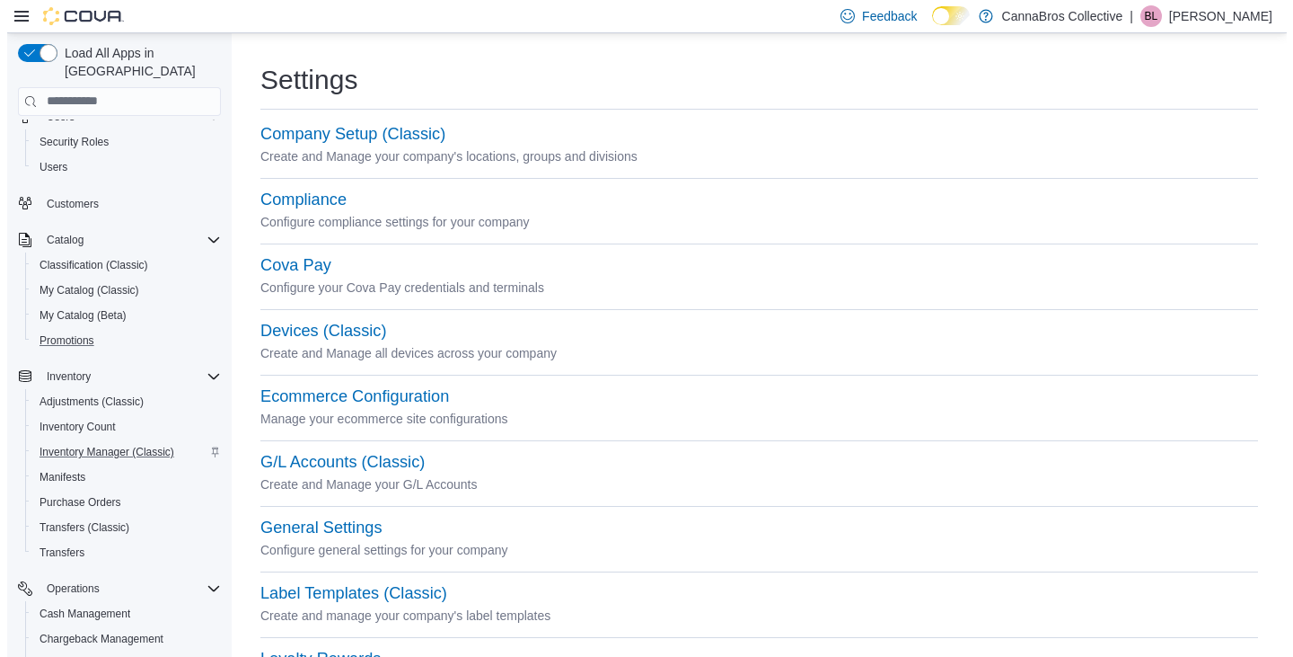
scroll to position [58, 0]
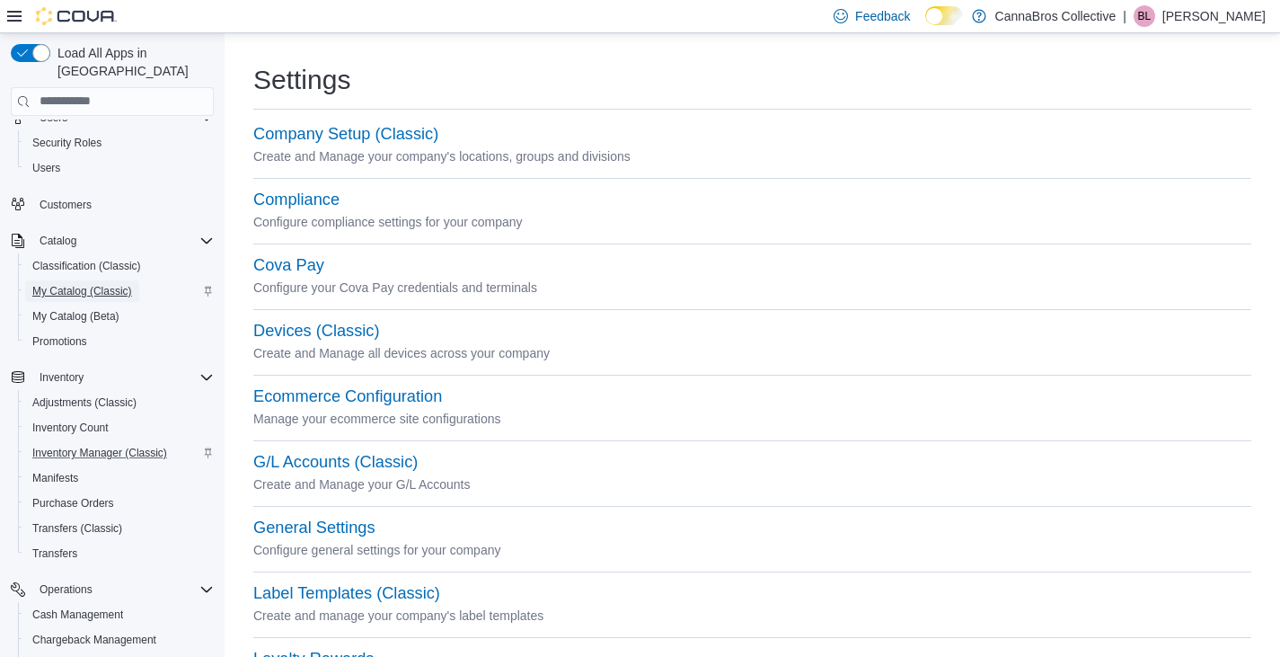
click at [97, 284] on span "My Catalog (Classic)" at bounding box center [82, 291] width 100 height 14
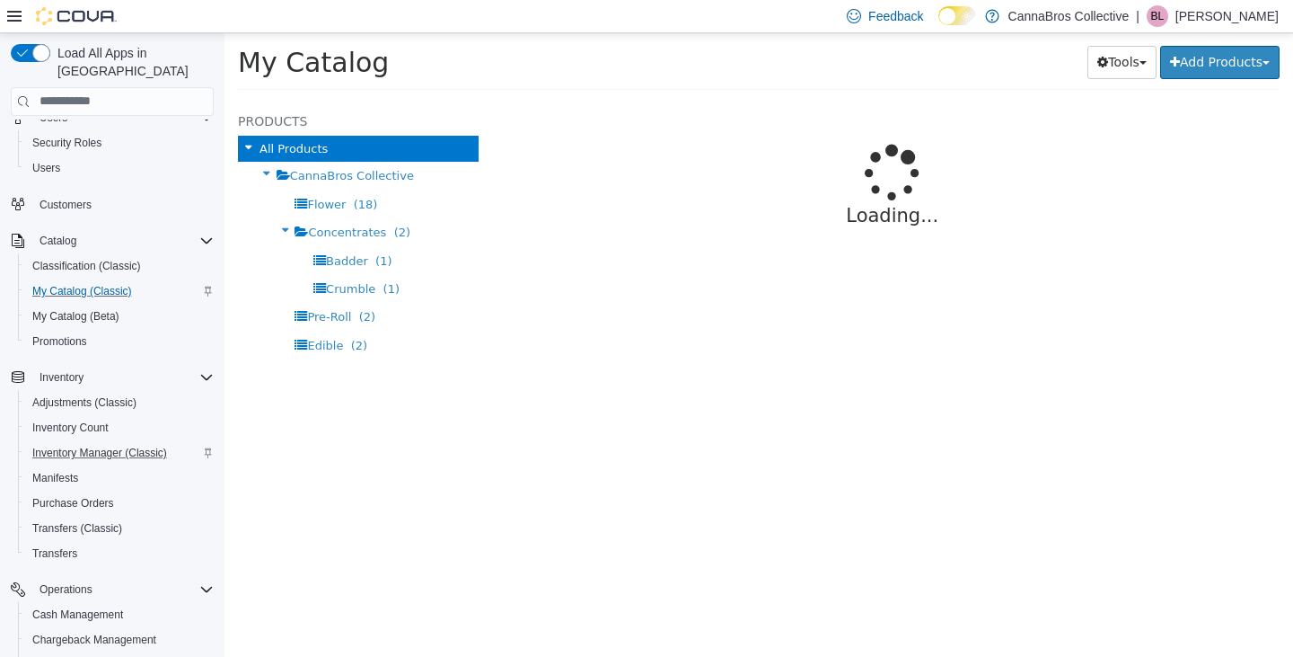
select select "**********"
